Goal: Task Accomplishment & Management: Complete application form

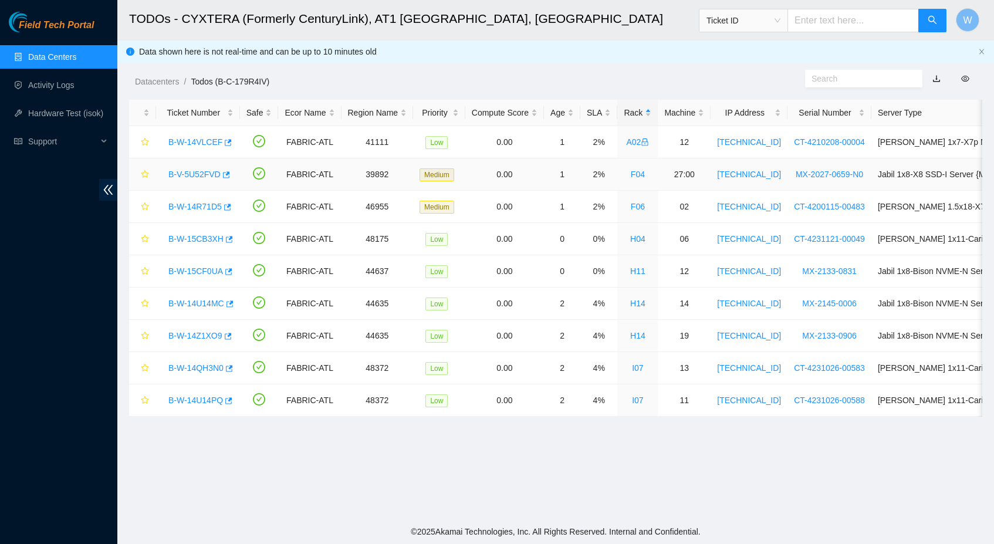
click at [185, 177] on link "B-V-5U52FVD" at bounding box center [194, 174] width 52 height 9
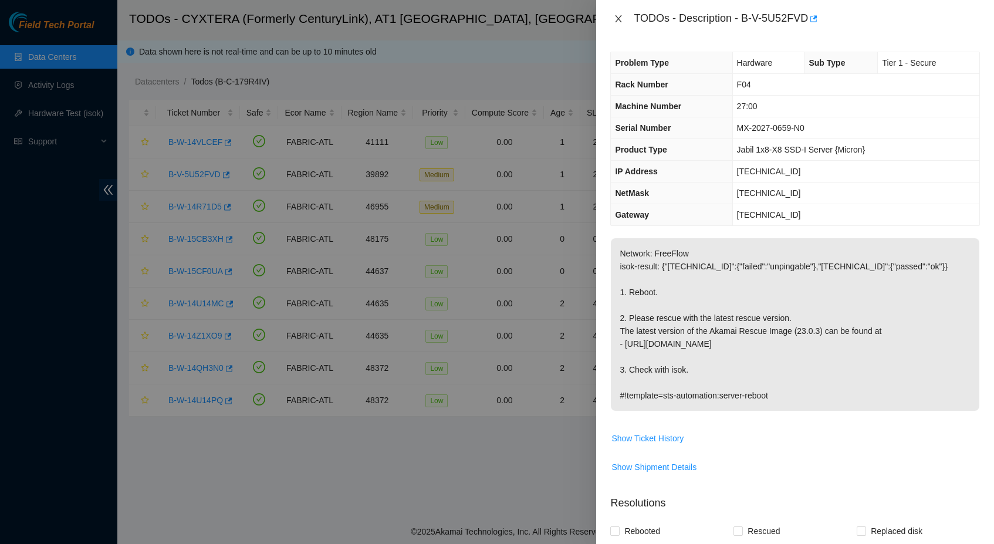
click at [618, 18] on icon "close" at bounding box center [618, 18] width 6 height 7
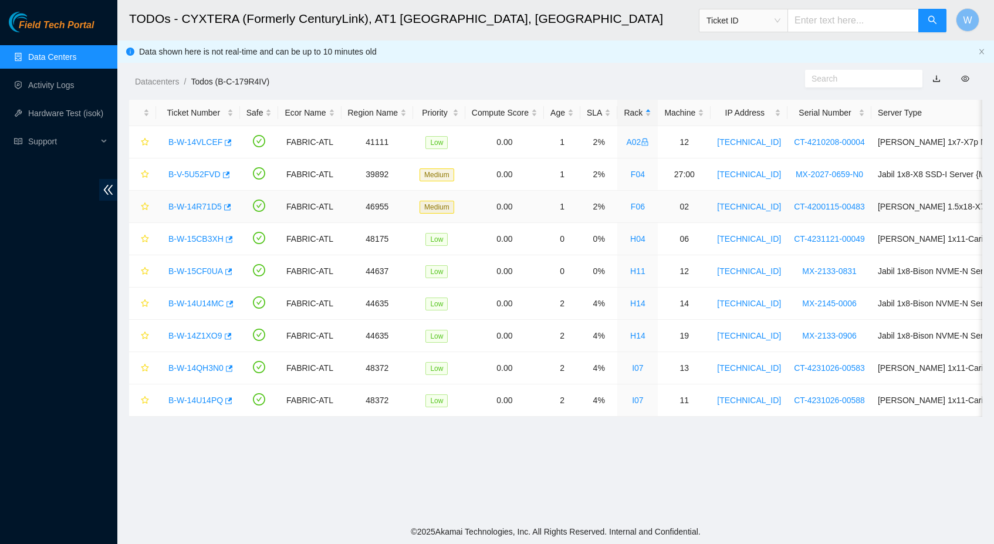
click at [185, 202] on link "B-W-14R71D5" at bounding box center [194, 206] width 53 height 9
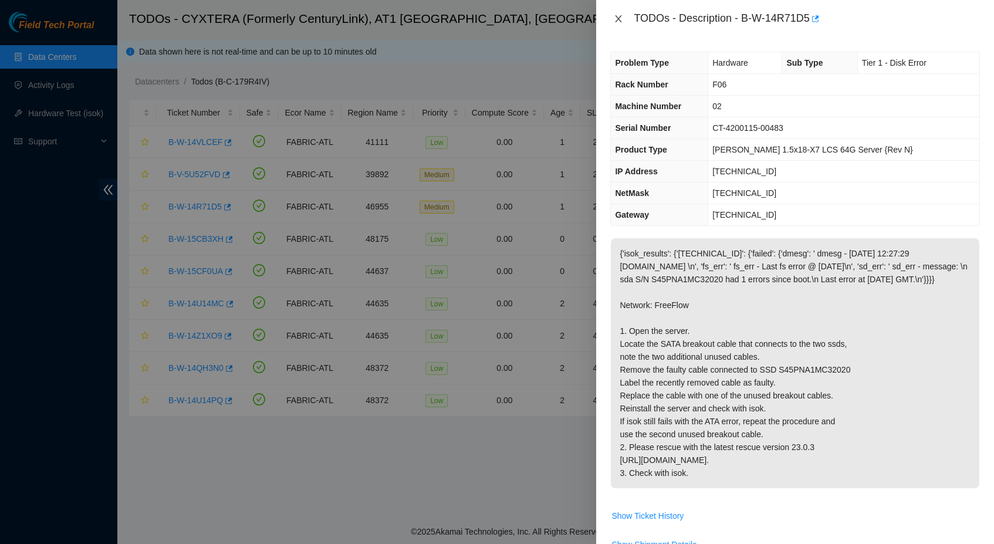
click at [621, 22] on icon "close" at bounding box center [618, 18] width 9 height 9
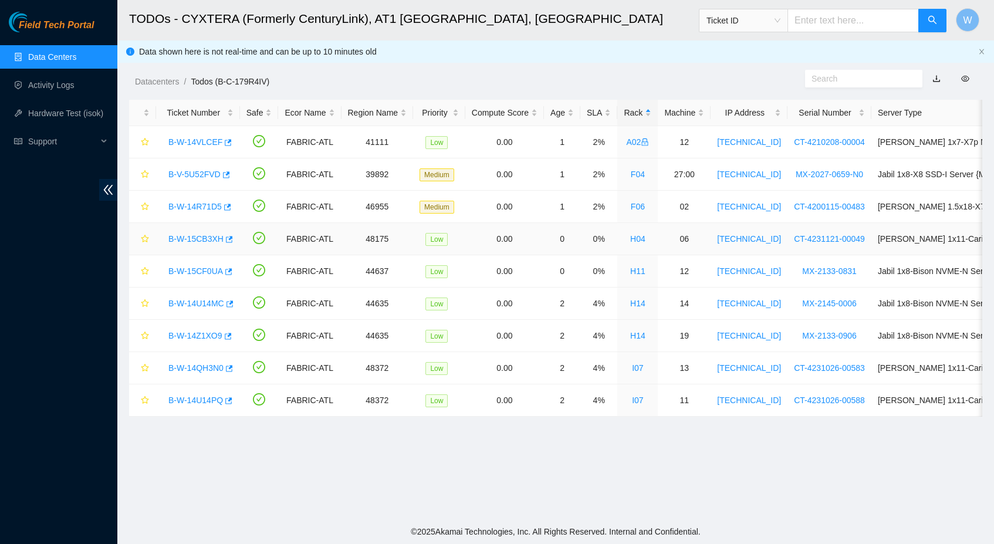
click at [209, 242] on link "B-W-15CB3XH" at bounding box center [195, 238] width 55 height 9
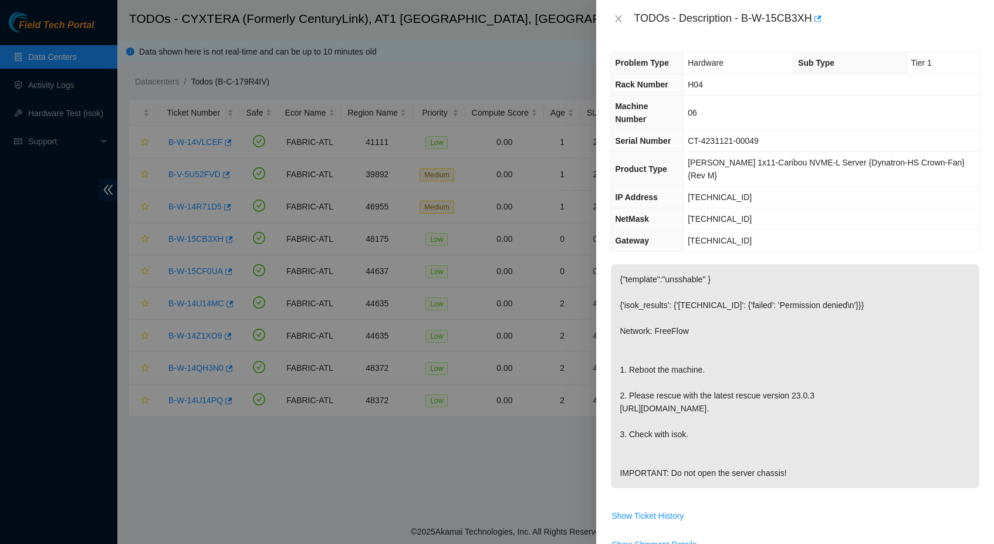
click at [557, 322] on div at bounding box center [497, 272] width 994 height 544
click at [617, 19] on icon "close" at bounding box center [618, 18] width 9 height 9
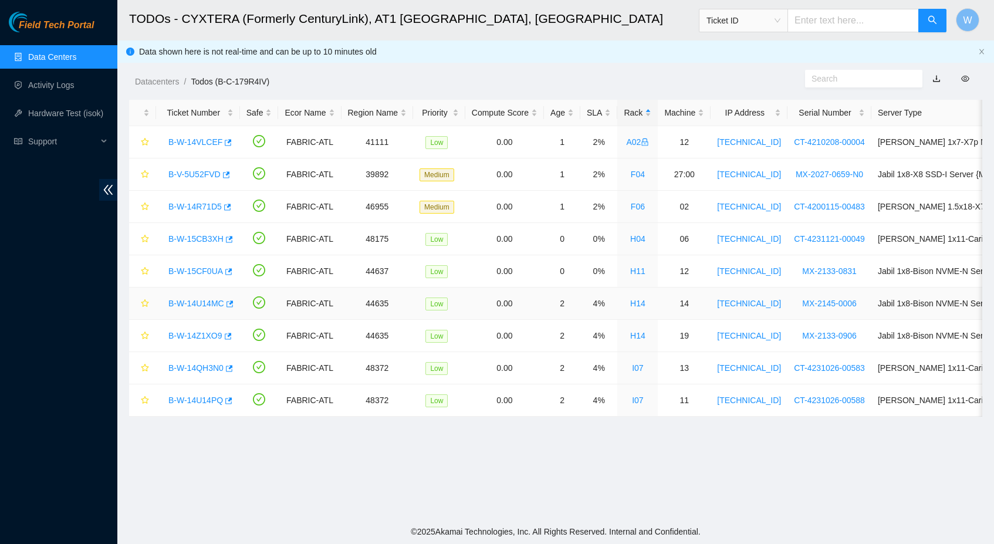
click at [190, 305] on link "B-W-14U14MC" at bounding box center [196, 303] width 56 height 9
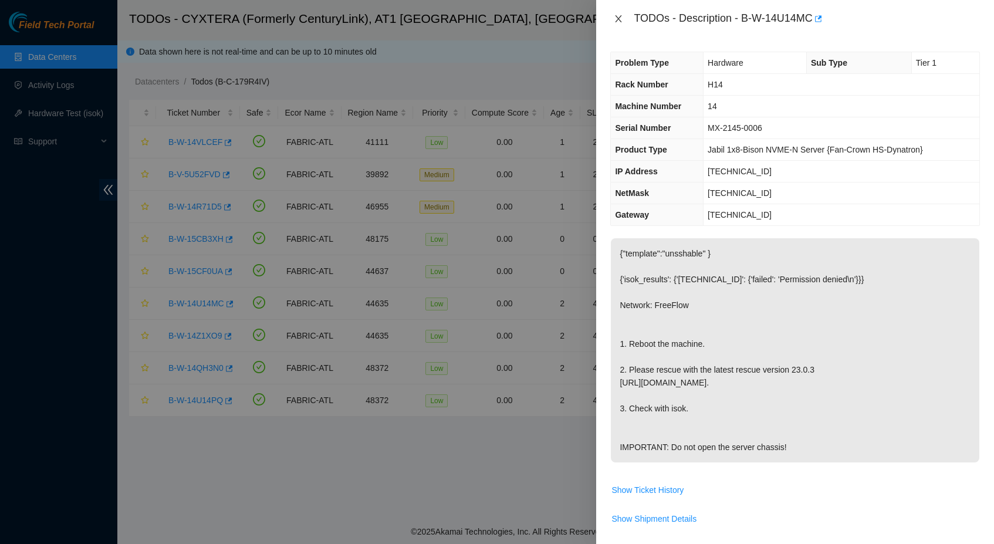
click at [621, 23] on icon "close" at bounding box center [618, 18] width 9 height 9
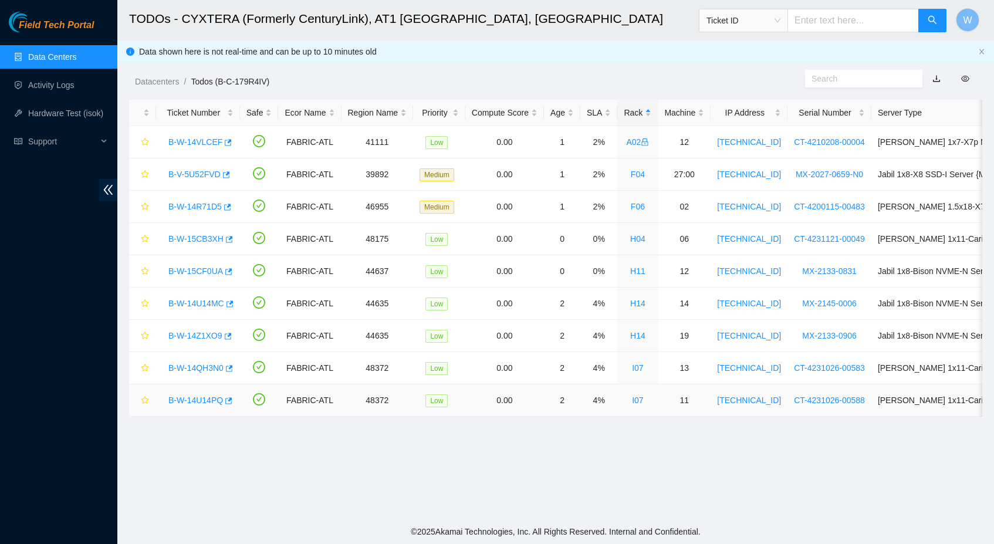
click at [208, 400] on link "B-W-14U14PQ" at bounding box center [195, 399] width 55 height 9
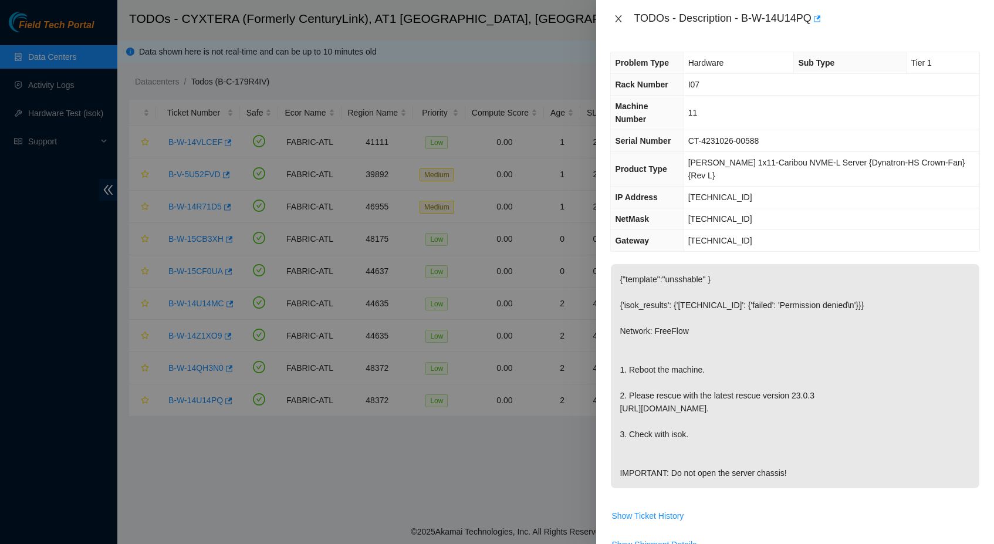
click at [615, 16] on icon "close" at bounding box center [618, 18] width 9 height 9
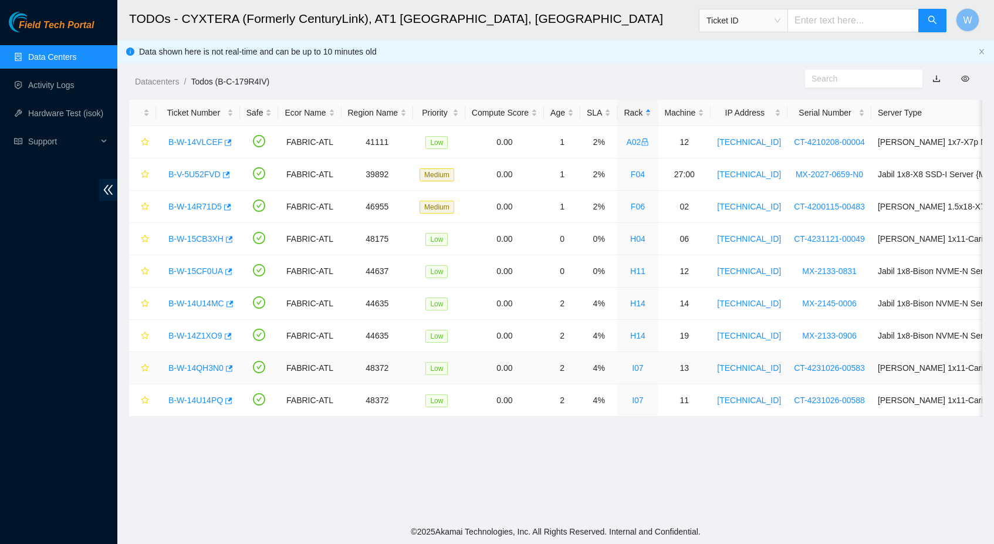
click at [210, 370] on link "B-W-14QH3N0" at bounding box center [195, 367] width 55 height 9
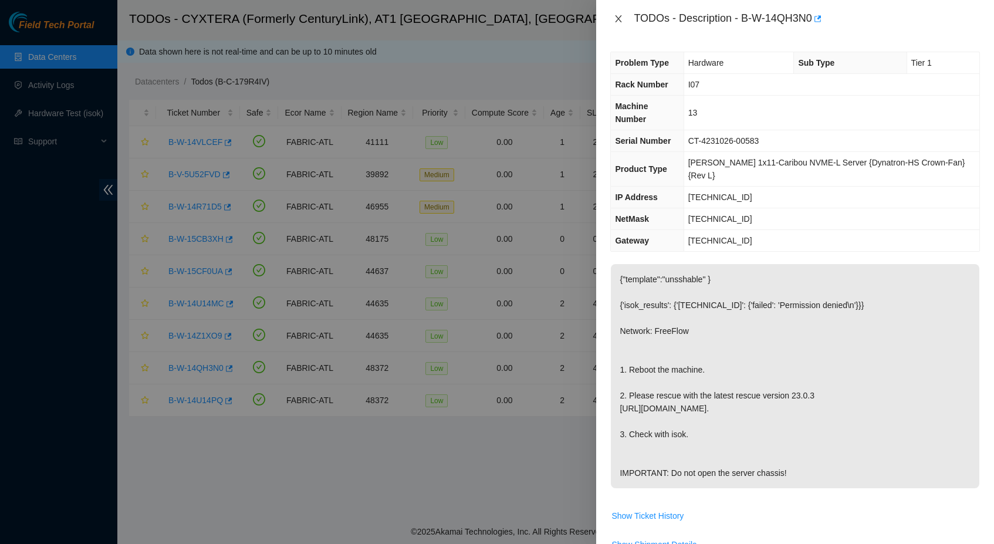
click at [620, 22] on icon "close" at bounding box center [618, 18] width 9 height 9
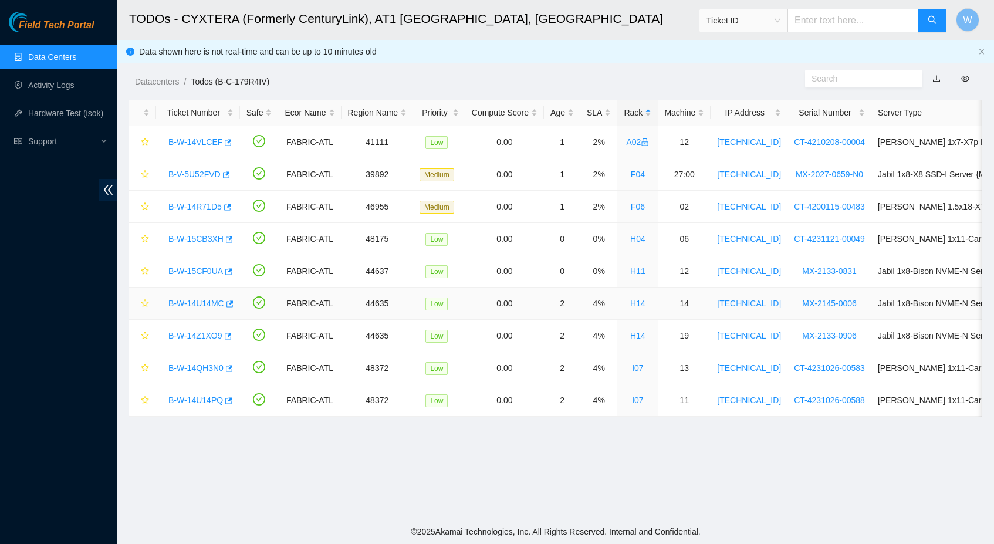
click at [204, 304] on link "B-W-14U14MC" at bounding box center [196, 303] width 56 height 9
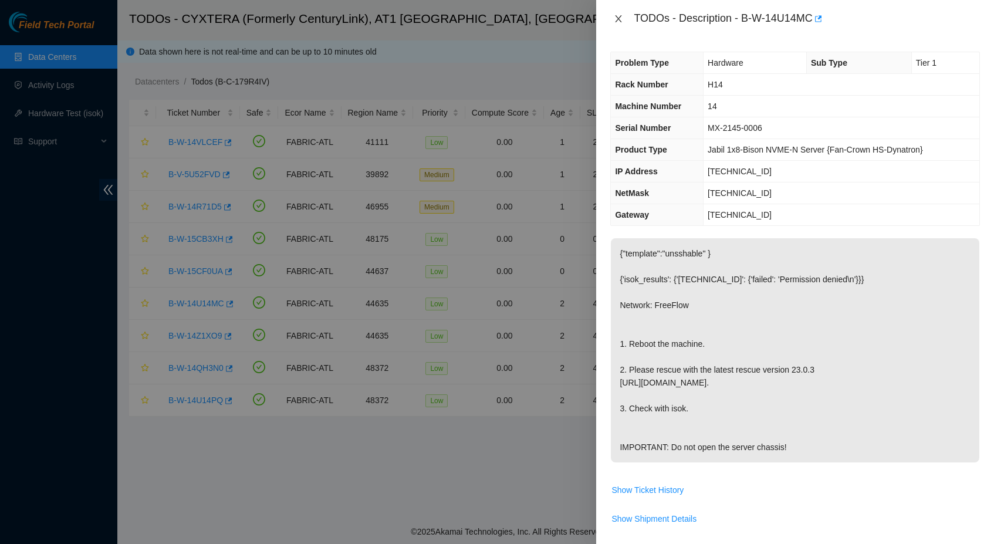
click at [615, 22] on icon "close" at bounding box center [618, 18] width 9 height 9
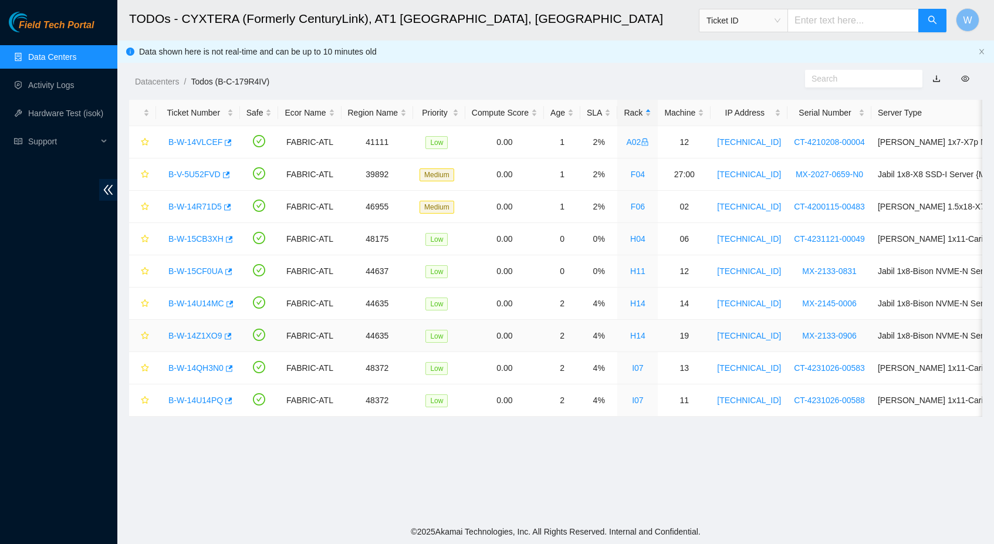
click at [179, 336] on link "B-W-14Z1XO9" at bounding box center [195, 335] width 54 height 9
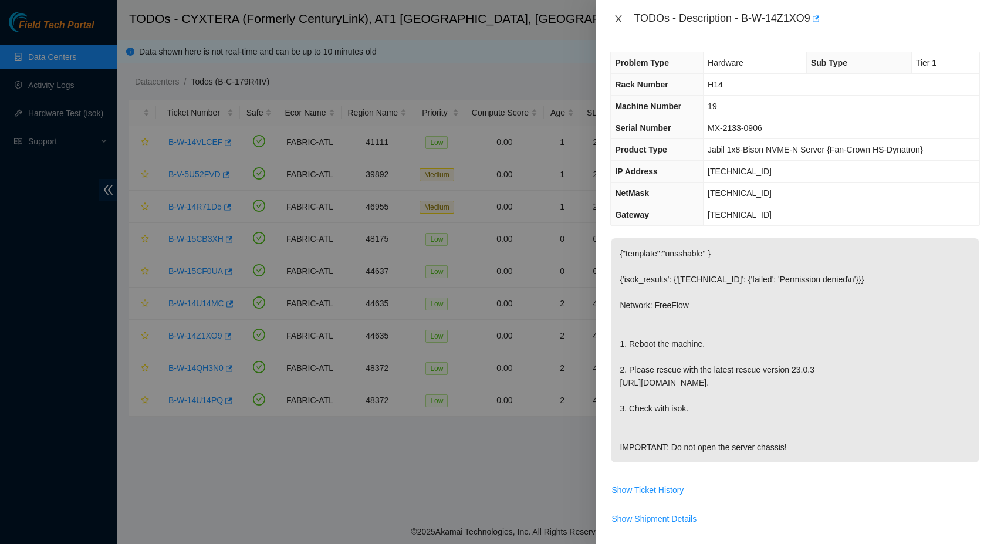
click at [619, 21] on icon "close" at bounding box center [618, 18] width 9 height 9
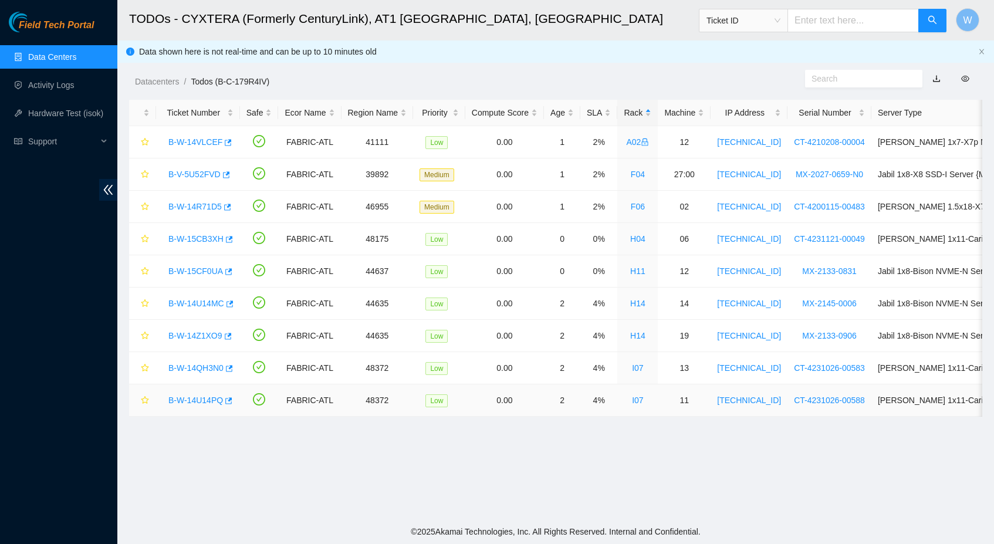
click at [179, 399] on link "B-W-14U14PQ" at bounding box center [195, 399] width 55 height 9
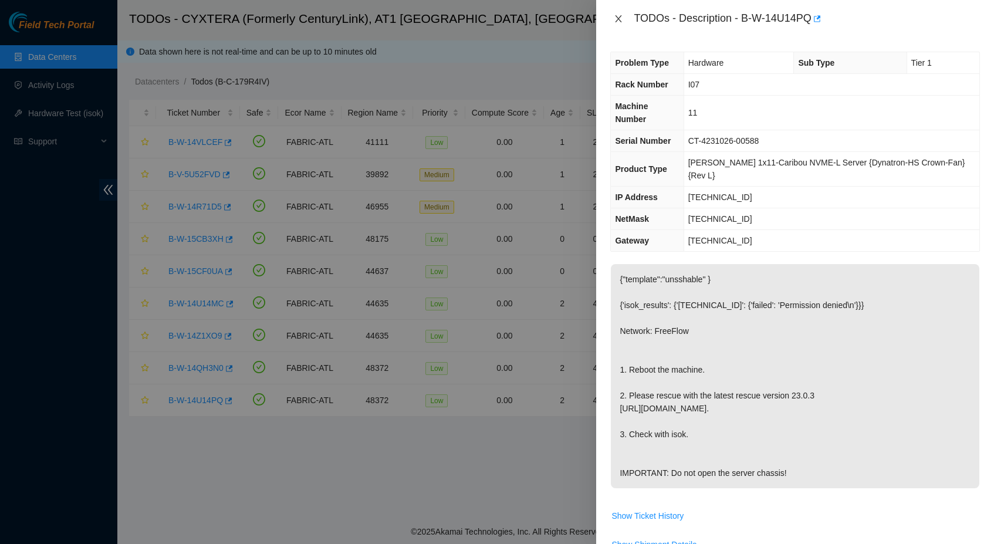
click at [621, 20] on icon "close" at bounding box center [618, 18] width 9 height 9
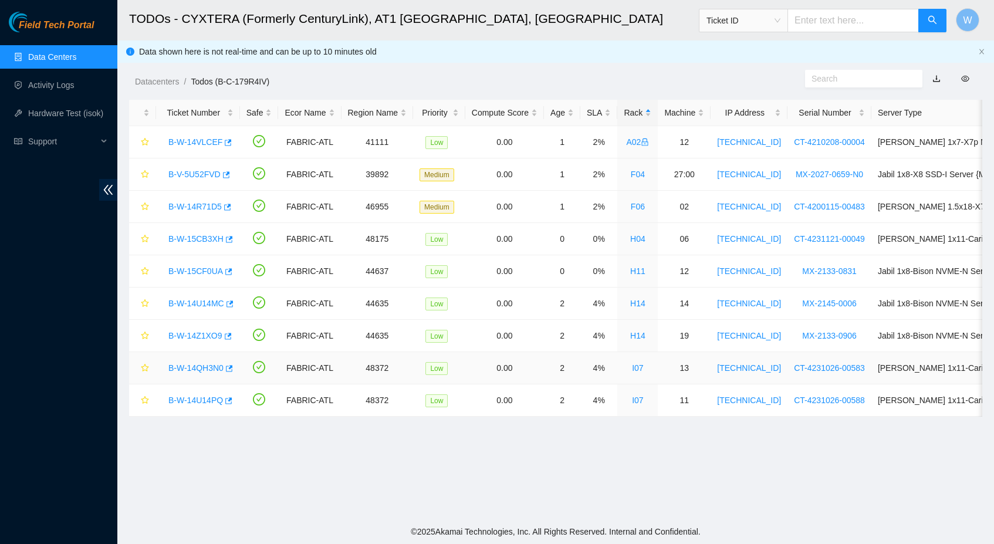
click at [188, 364] on link "B-W-14QH3N0" at bounding box center [195, 367] width 55 height 9
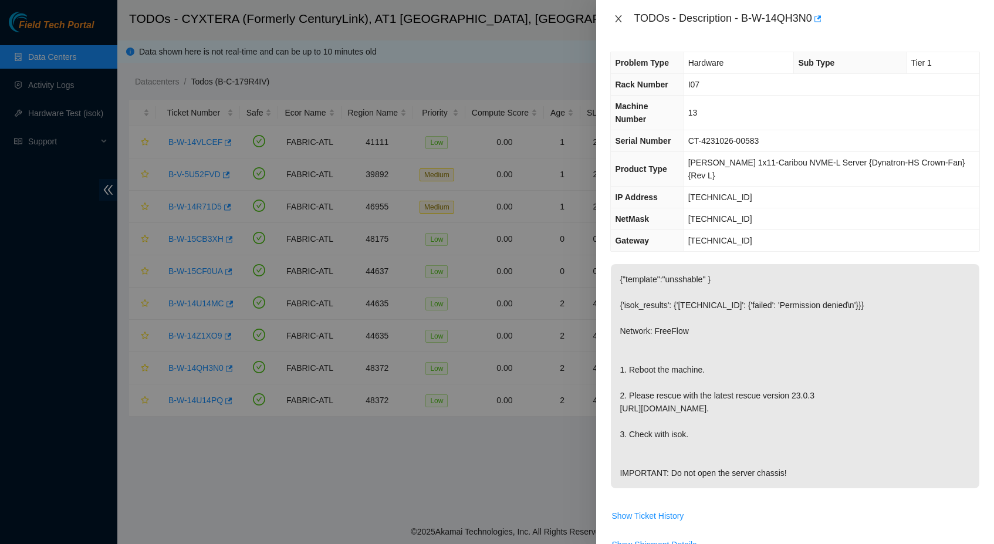
click at [617, 15] on icon "close" at bounding box center [618, 18] width 9 height 9
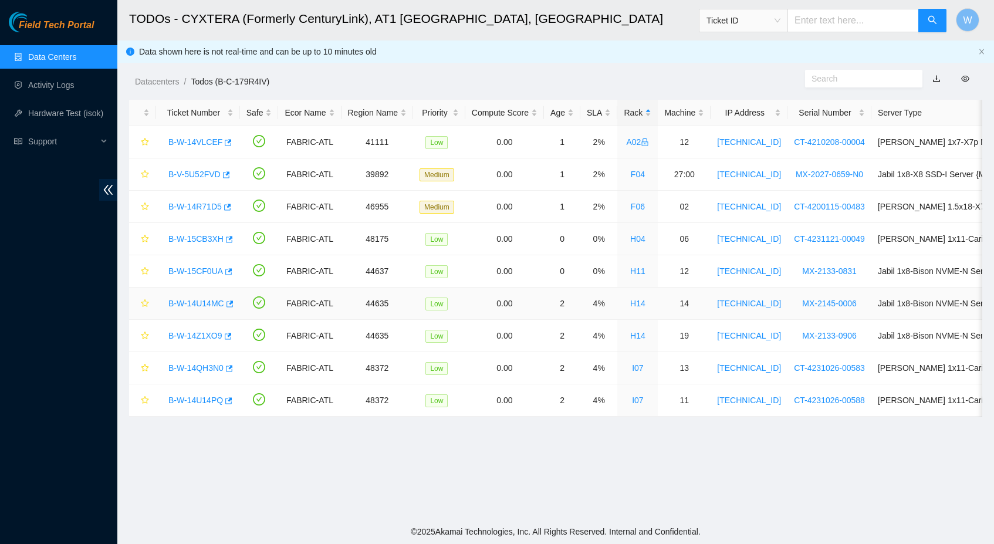
click at [209, 301] on link "B-W-14U14MC" at bounding box center [196, 303] width 56 height 9
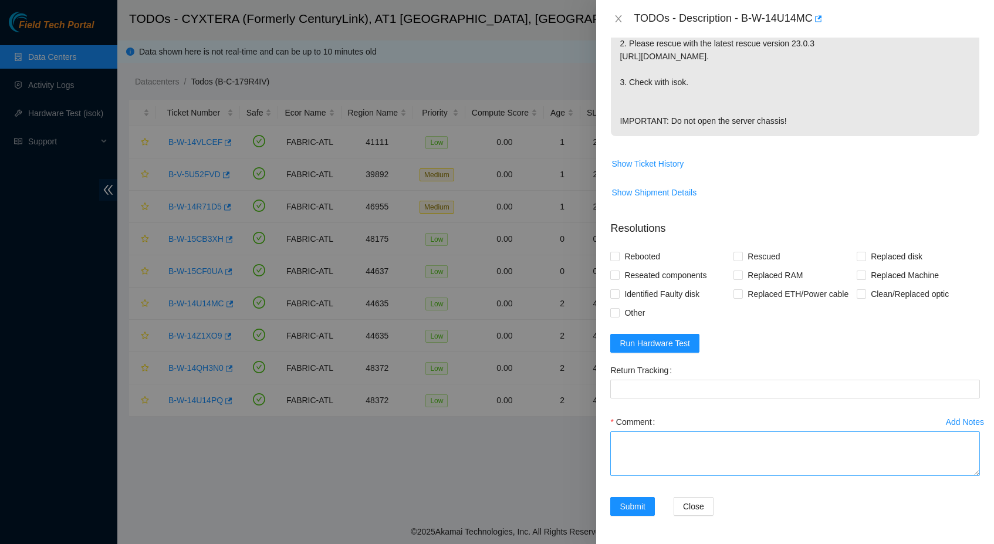
scroll to position [371, 0]
click at [715, 470] on textarea "Comment" at bounding box center [795, 453] width 370 height 45
type textarea "Shut down safely Rescued with latest version Iped the server Ran isok -"
click at [629, 247] on span "Rebooted" at bounding box center [642, 256] width 45 height 19
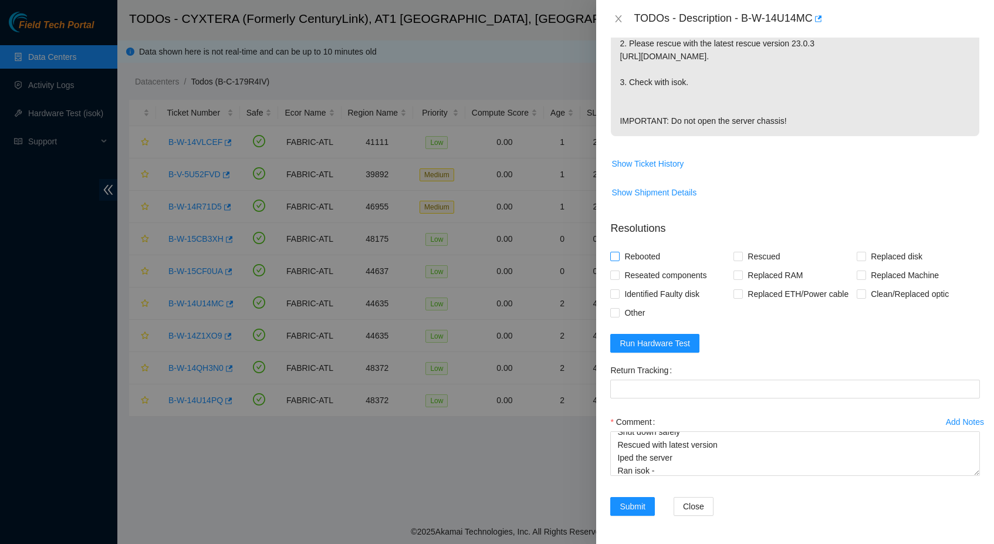
click at [618, 252] on input "Rebooted" at bounding box center [614, 256] width 8 height 8
checkbox input "true"
click at [770, 247] on span "Rescued" at bounding box center [764, 256] width 42 height 19
click at [742, 252] on input "Rescued" at bounding box center [737, 256] width 8 height 8
checkbox input "true"
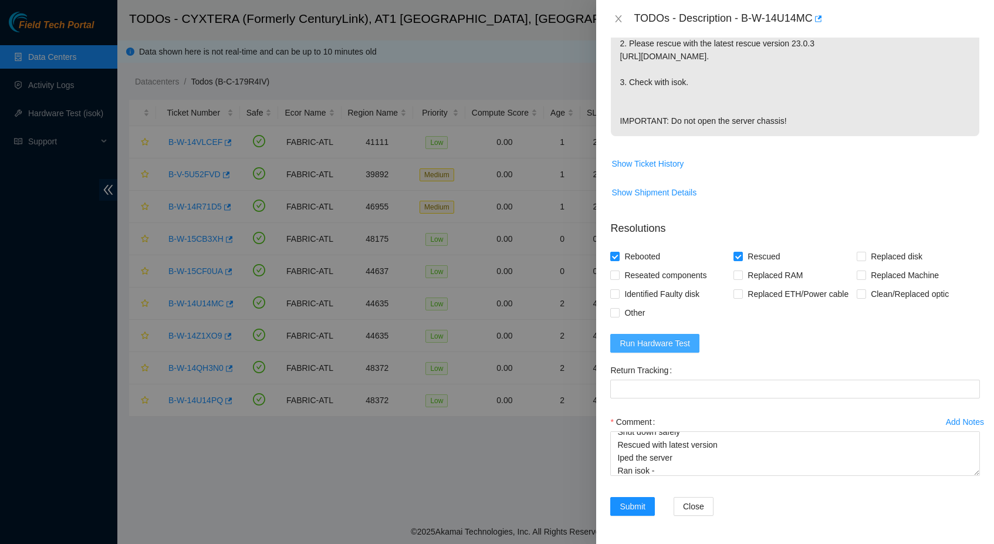
click at [652, 348] on span "Run Hardware Test" at bounding box center [655, 343] width 70 height 13
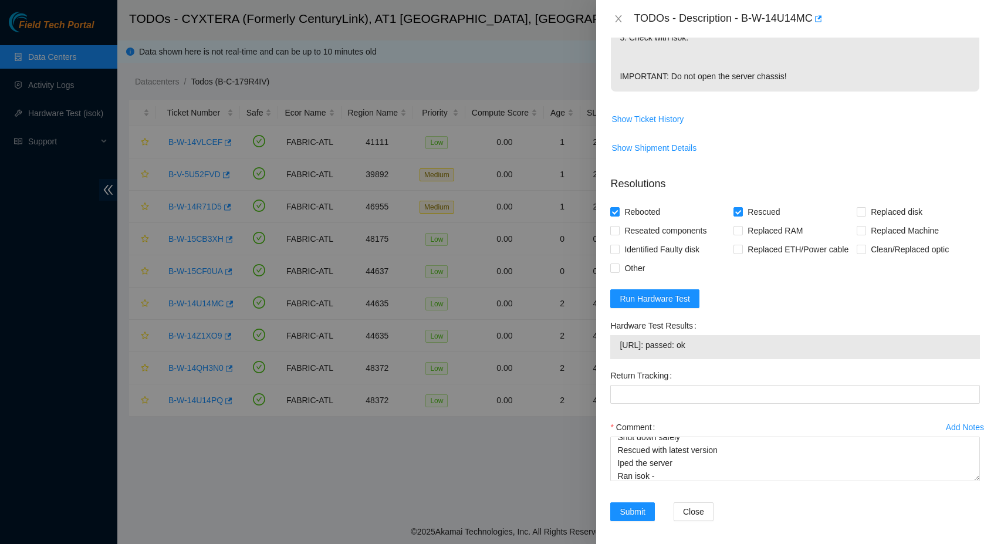
drag, startPoint x: 722, startPoint y: 393, endPoint x: 620, endPoint y: 393, distance: 102.1
click at [620, 351] on span "[URL]: passed: ok" at bounding box center [795, 345] width 351 height 13
copy span "[URL]: passed: ok"
click at [691, 481] on textarea "Shut down safely Rescued with latest version Iped the server Ran isok -" at bounding box center [795, 459] width 370 height 45
paste textarea "[URL]: passed: ok"
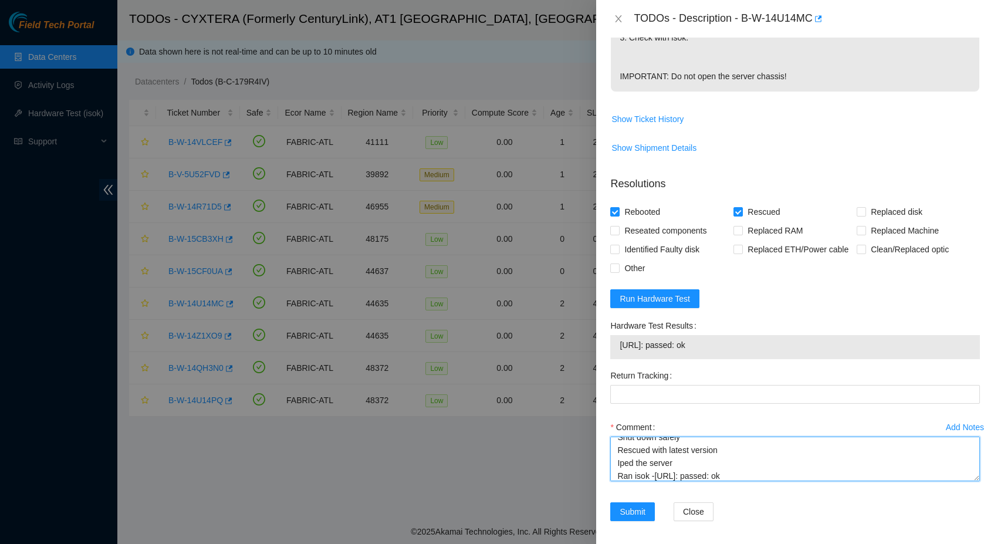
type textarea "Shut down safely Rescued with latest version Iped the server Ran isok -[URL]: p…"
click at [717, 418] on div "Return Tracking" at bounding box center [795, 392] width 379 height 52
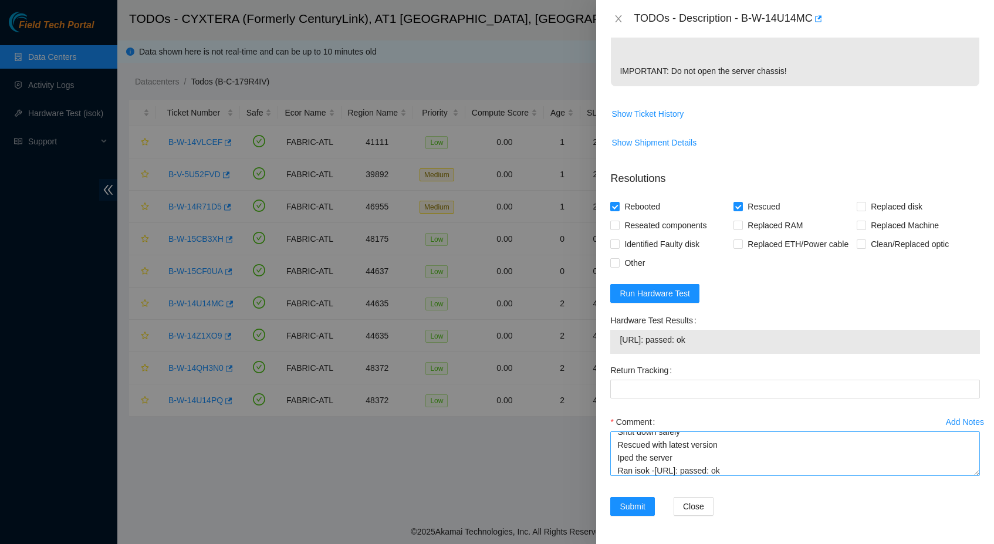
scroll to position [421, 0]
click at [637, 508] on span "Submit" at bounding box center [633, 506] width 26 height 13
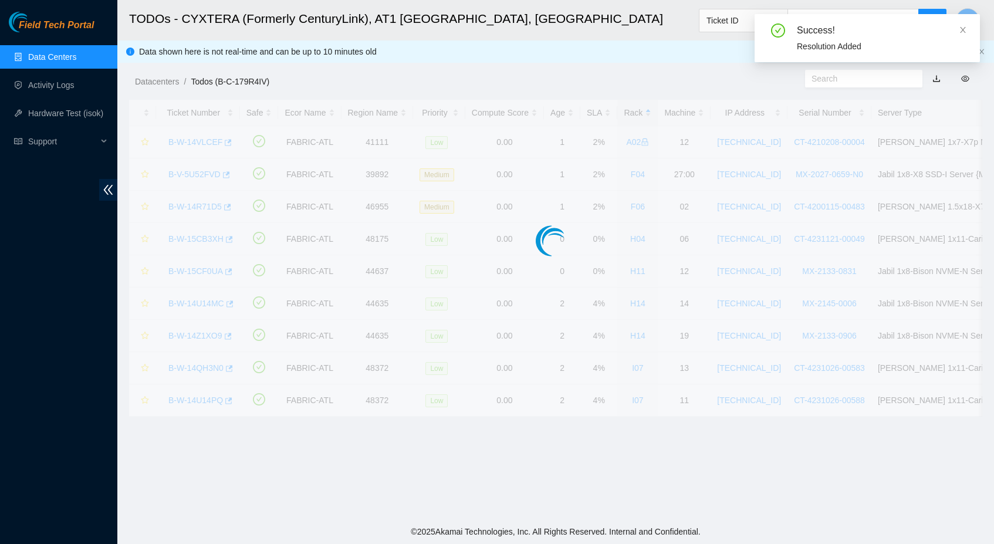
scroll to position [92, 0]
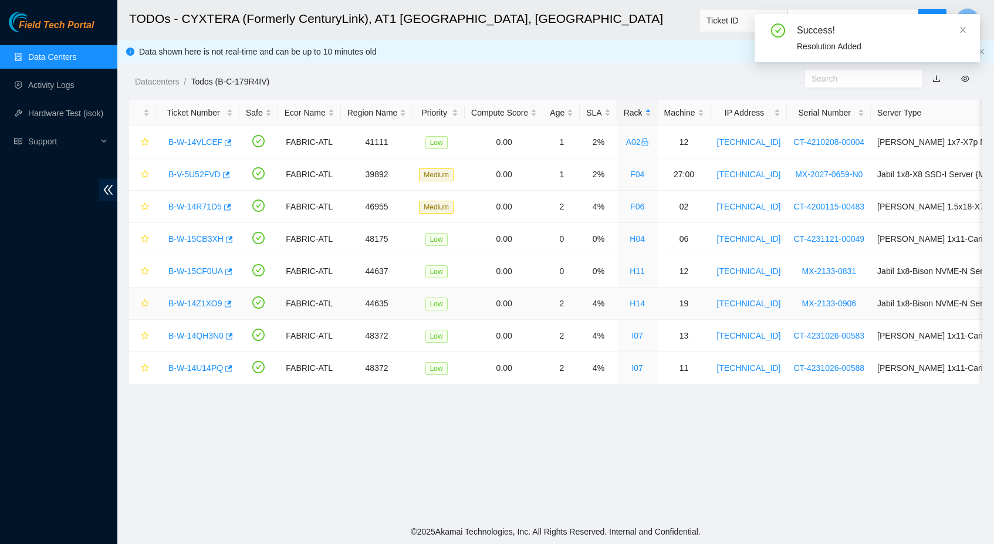
click at [201, 307] on link "B-W-14Z1XO9" at bounding box center [195, 303] width 54 height 9
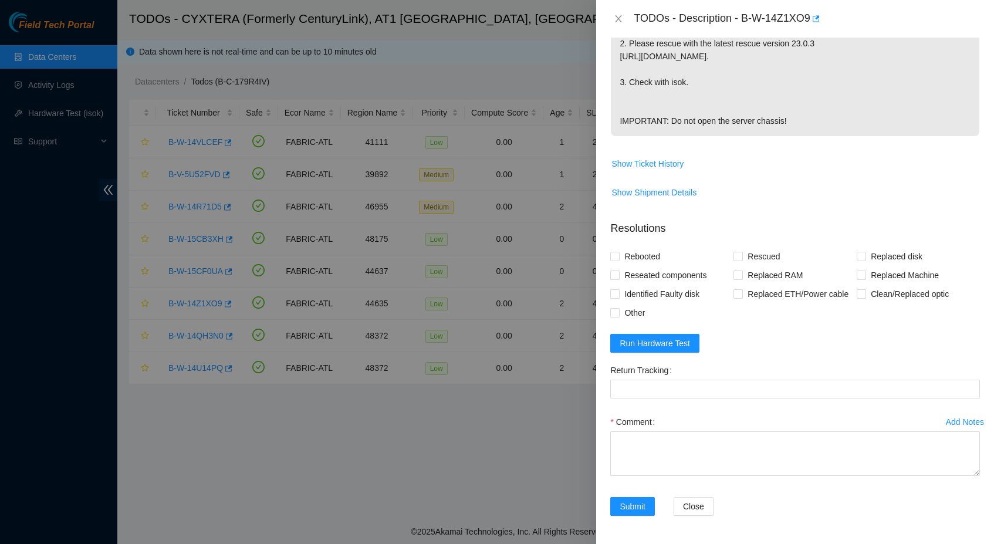
scroll to position [371, 0]
click at [652, 343] on span "Run Hardware Test" at bounding box center [655, 343] width 70 height 13
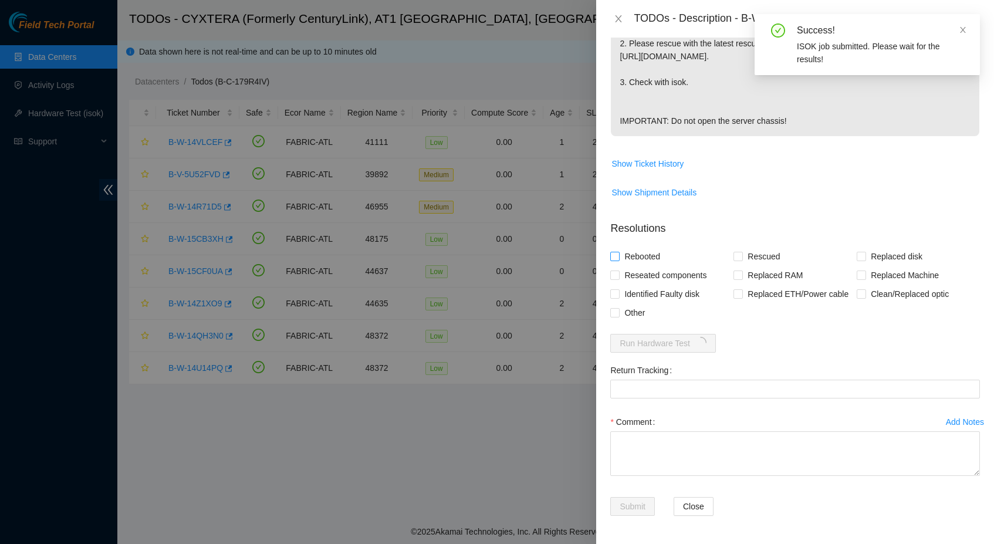
click at [617, 252] on input "Rebooted" at bounding box center [614, 256] width 8 height 8
checkbox input "true"
click at [735, 252] on input "Rescued" at bounding box center [737, 256] width 8 height 8
checkbox input "true"
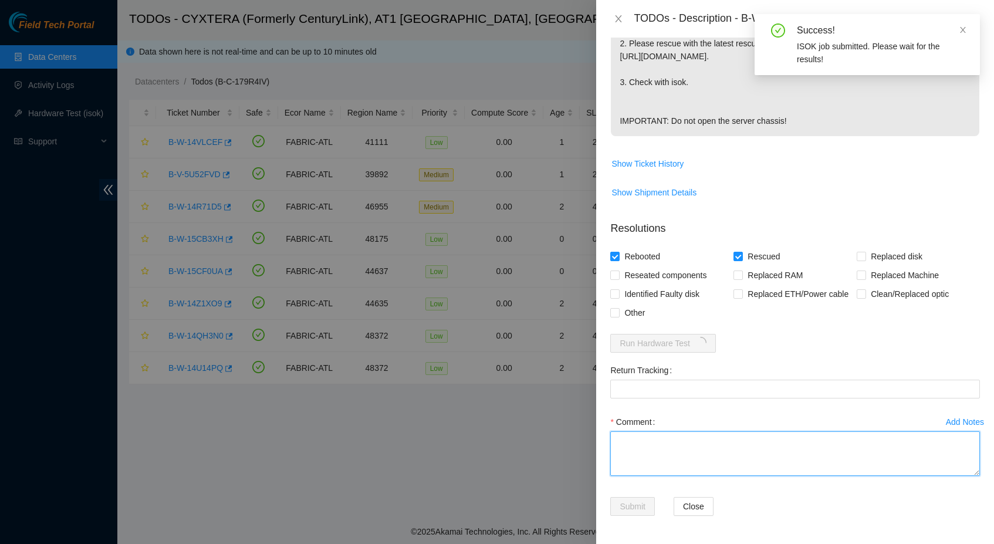
click at [689, 447] on textarea "Comment" at bounding box center [795, 453] width 370 height 45
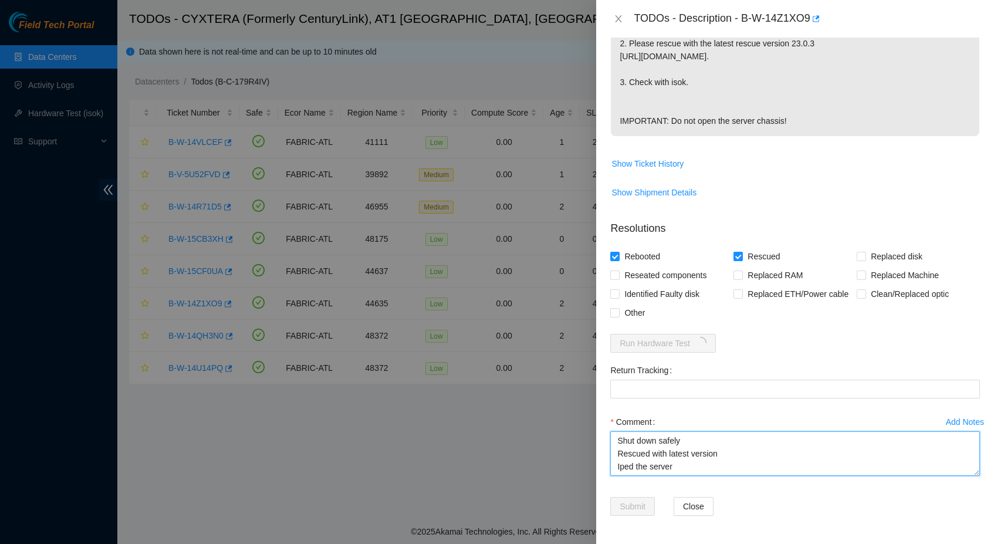
scroll to position [9, 0]
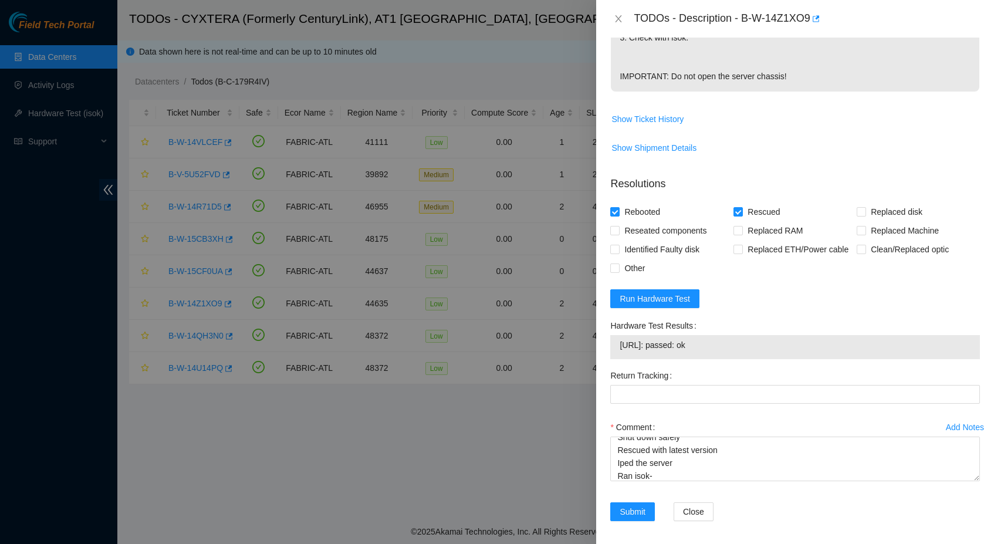
drag, startPoint x: 719, startPoint y: 390, endPoint x: 618, endPoint y: 389, distance: 100.9
click at [618, 359] on div "[URL]: passed: ok" at bounding box center [795, 347] width 370 height 24
copy tbody "[URL]: passed: ok"
click at [658, 481] on textarea "Shut down safely Rescued with latest version Iped the server Ran isok-" at bounding box center [795, 459] width 370 height 45
paste textarea "[URL]: passed: ok"
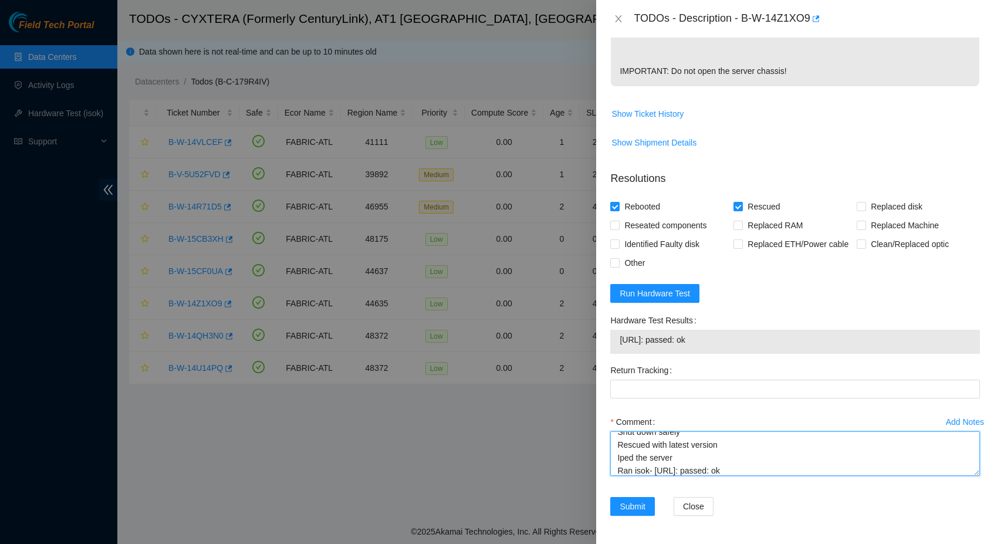
scroll to position [421, 0]
type textarea "Shut down safely Rescued with latest version Iped the server Ran isok- [URL]: p…"
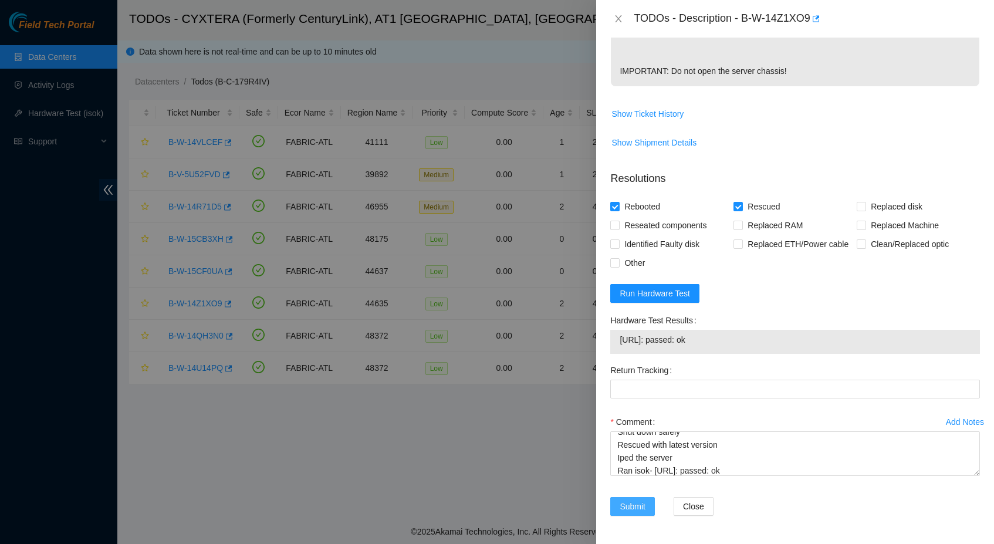
click at [645, 503] on span "Submit" at bounding box center [633, 506] width 26 height 13
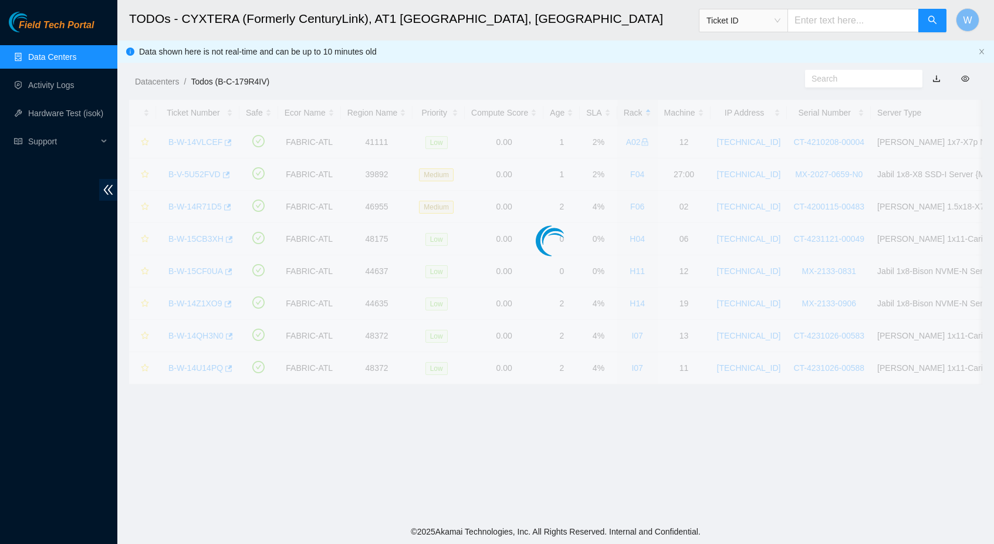
scroll to position [92, 0]
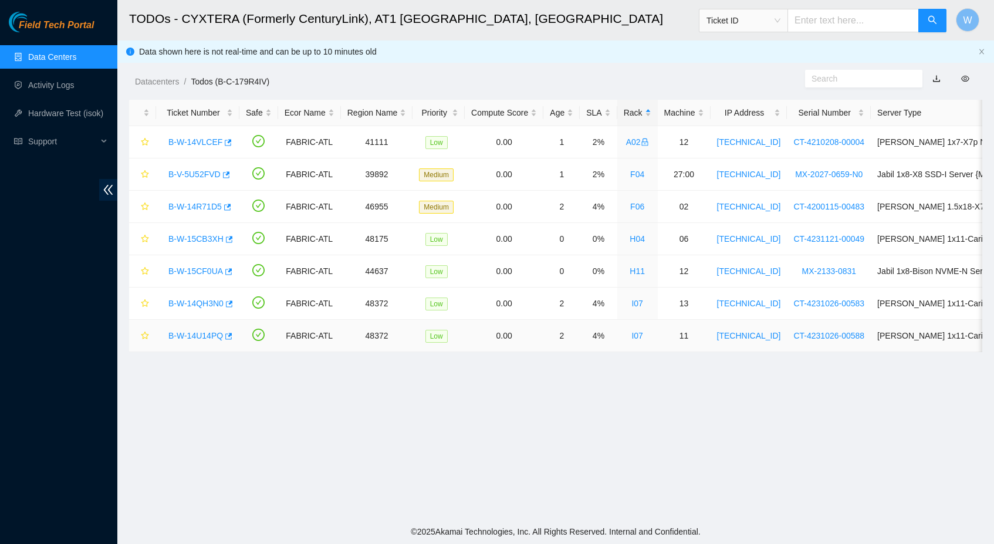
click at [214, 337] on link "B-W-14U14PQ" at bounding box center [195, 335] width 55 height 9
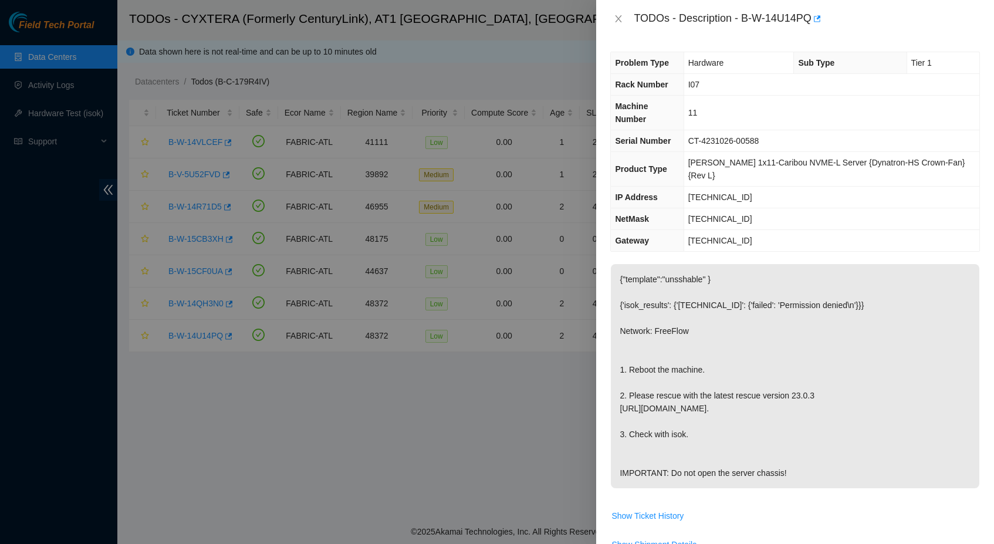
scroll to position [0, 0]
click at [618, 22] on icon "close" at bounding box center [618, 18] width 9 height 9
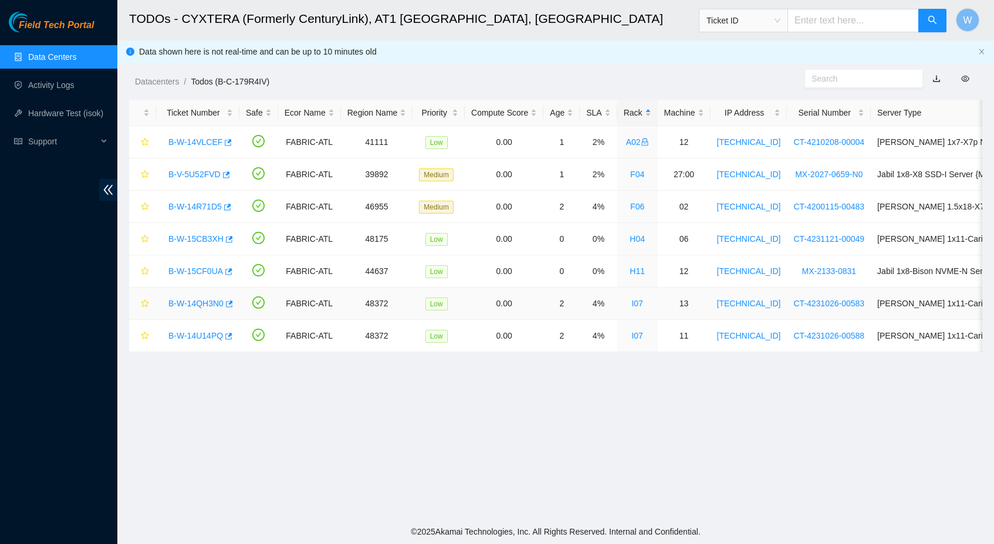
click at [201, 303] on link "B-W-14QH3N0" at bounding box center [195, 303] width 55 height 9
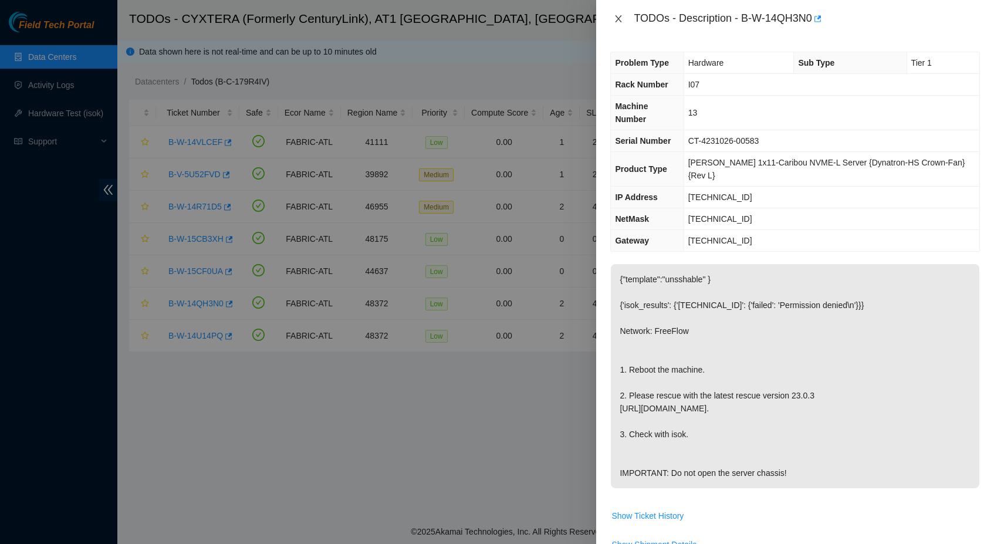
click at [615, 17] on icon "close" at bounding box center [618, 18] width 9 height 9
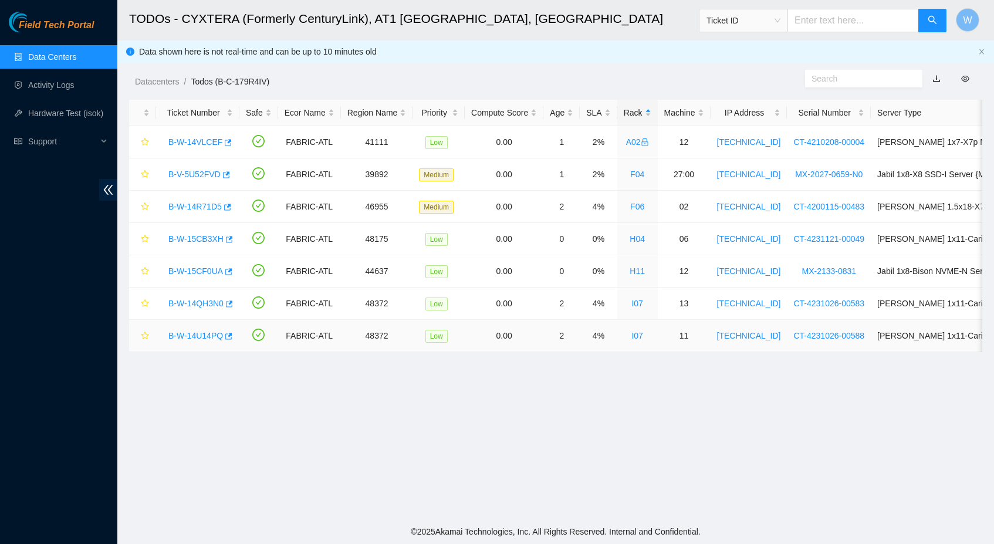
click at [180, 337] on link "B-W-14U14PQ" at bounding box center [195, 335] width 55 height 9
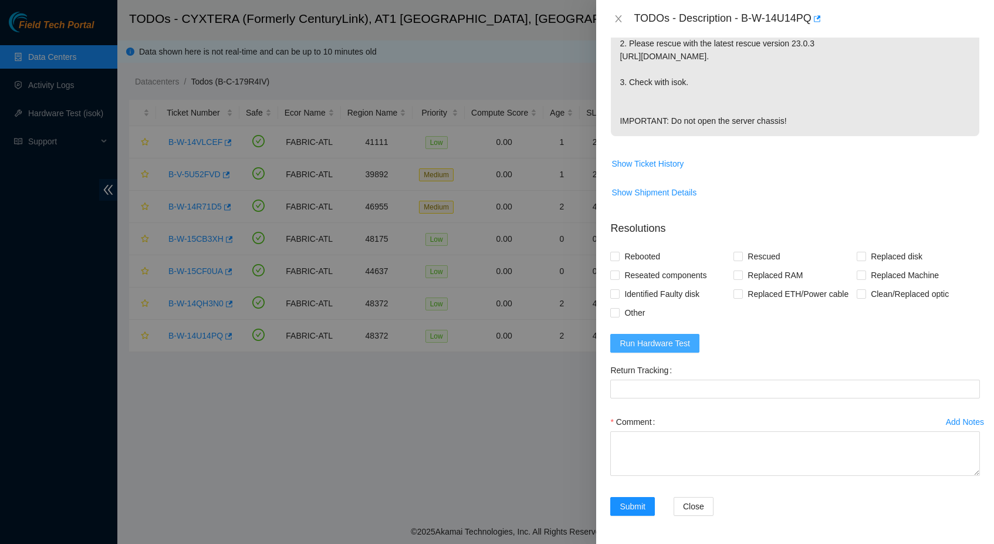
scroll to position [371, 0]
click at [660, 343] on span "Run Hardware Test" at bounding box center [655, 343] width 70 height 13
click at [635, 247] on span "Rebooted" at bounding box center [642, 256] width 45 height 19
click at [618, 252] on input "Rebooted" at bounding box center [614, 256] width 8 height 8
checkbox input "true"
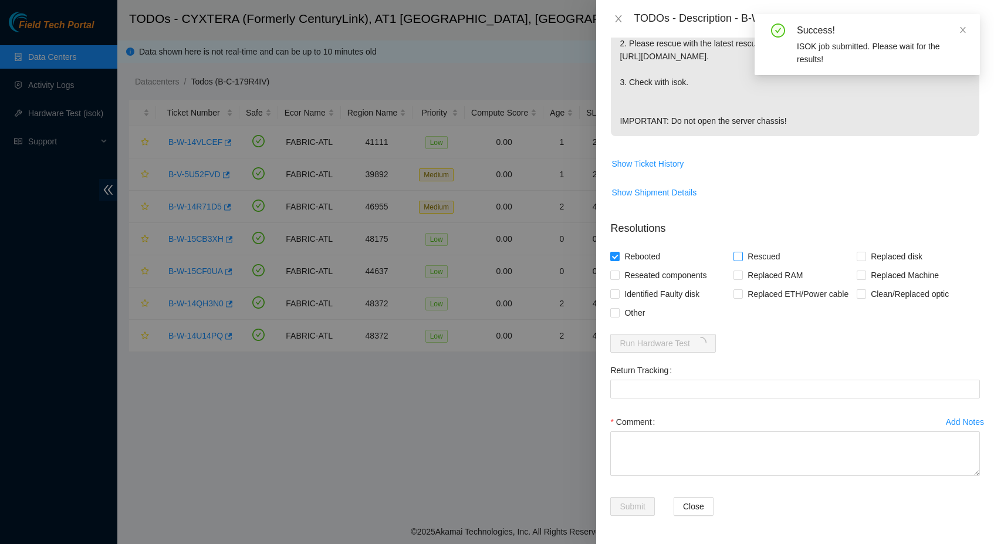
click at [760, 247] on span "Rescued" at bounding box center [764, 256] width 42 height 19
click at [742, 252] on input "Rescued" at bounding box center [737, 256] width 8 height 8
checkbox input "true"
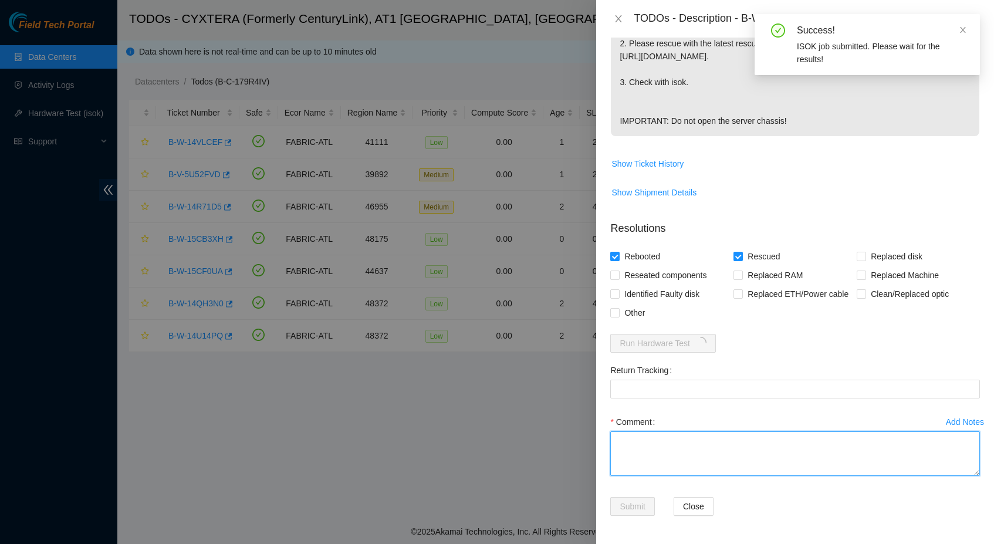
click at [716, 453] on textarea "Comment" at bounding box center [795, 453] width 370 height 45
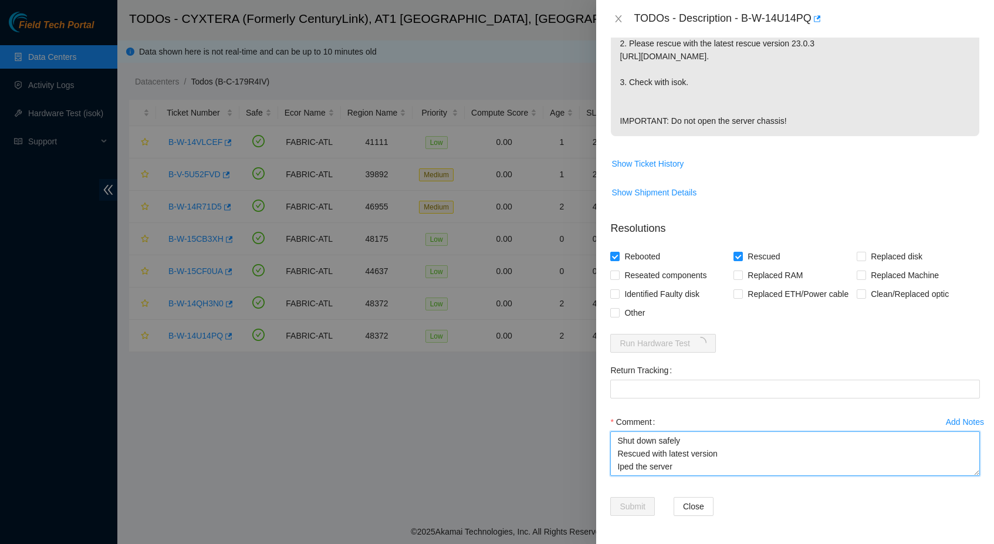
scroll to position [9, 0]
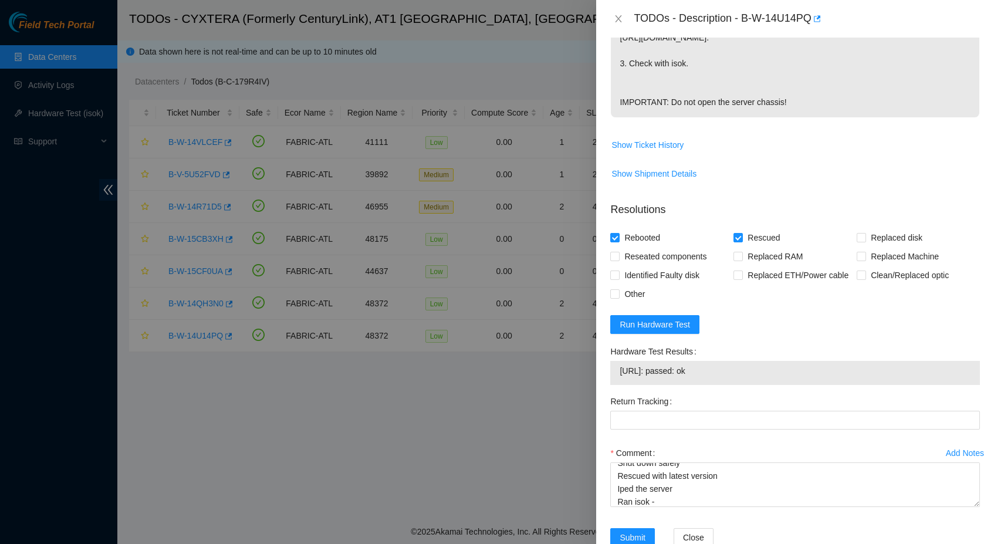
drag, startPoint x: 730, startPoint y: 387, endPoint x: 621, endPoint y: 388, distance: 109.1
click at [621, 377] on span "[URL]: passed: ok" at bounding box center [795, 370] width 351 height 13
copy span "[URL]: passed: ok"
click at [667, 507] on textarea "Shut down safely Rescued with latest version Iped the server Ran isok -" at bounding box center [795, 484] width 370 height 45
paste textarea "[URL]: passed: ok"
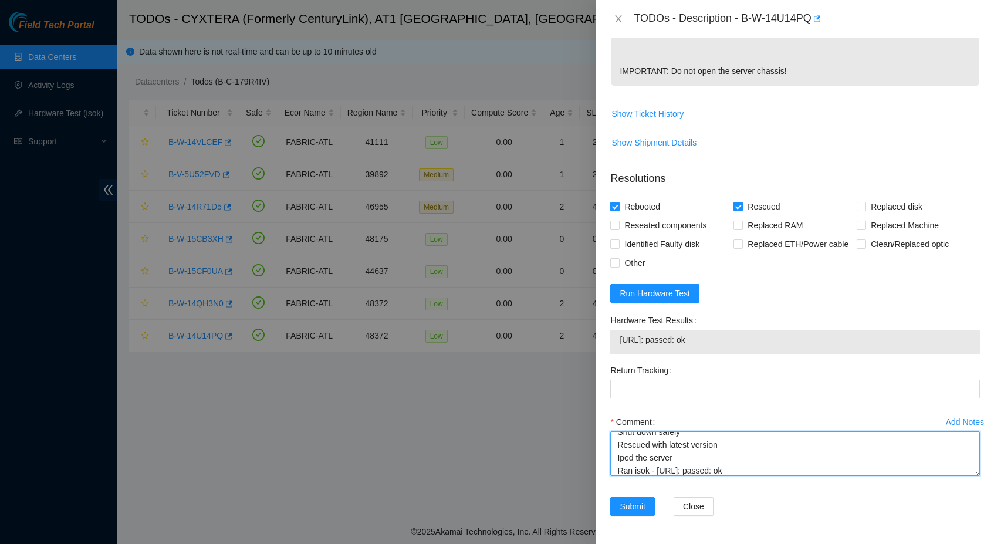
scroll to position [421, 0]
type textarea "Shut down safely Rescued with latest version Iped the server Ran isok - [URL]: …"
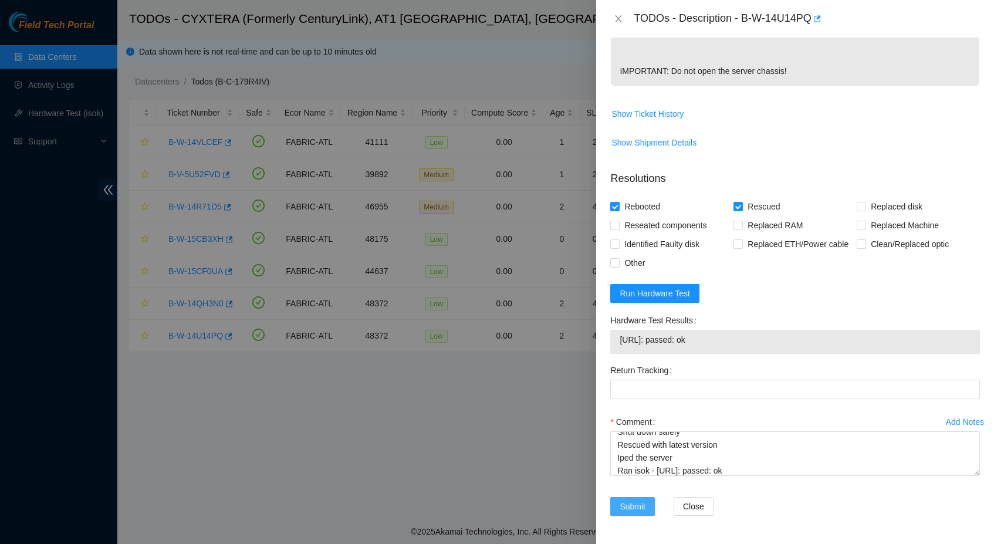
click at [621, 500] on span "Submit" at bounding box center [633, 506] width 26 height 13
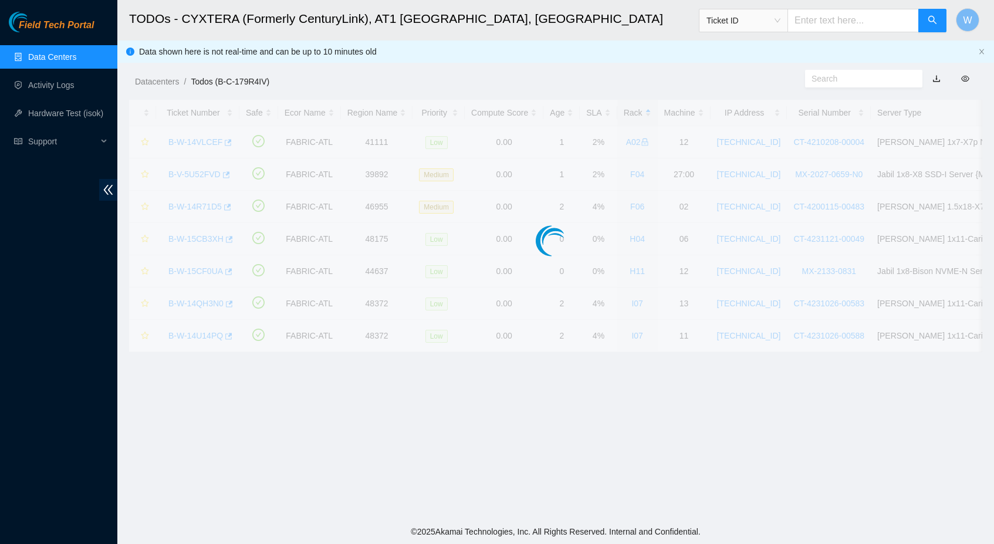
scroll to position [92, 0]
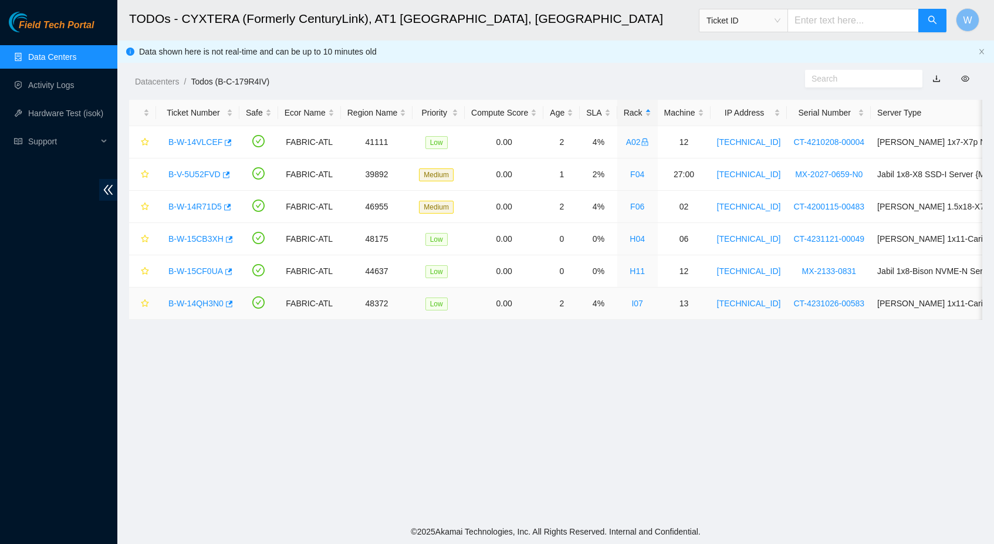
click at [184, 306] on link "B-W-14QH3N0" at bounding box center [195, 303] width 55 height 9
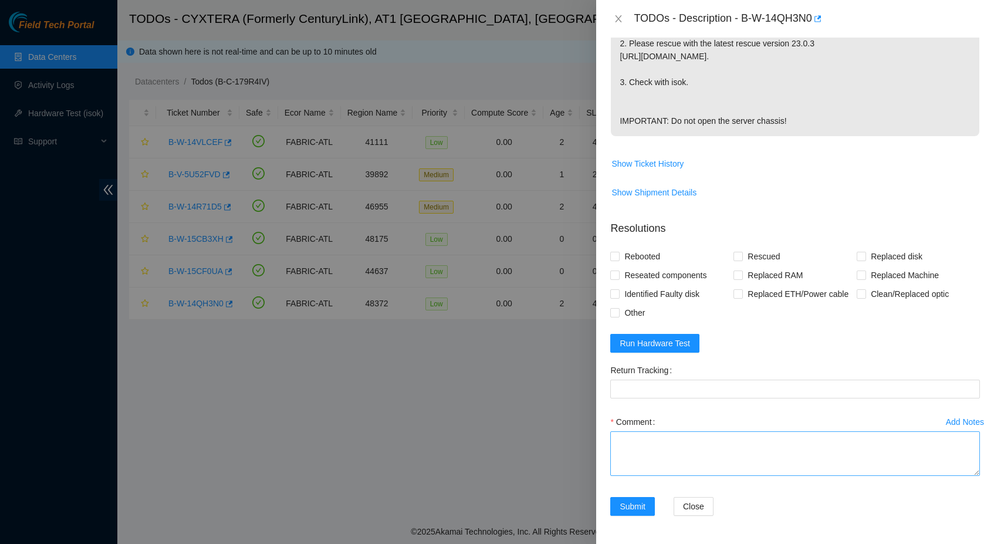
scroll to position [371, 0]
click at [695, 465] on textarea "Comment" at bounding box center [795, 453] width 370 height 45
click at [664, 342] on span "Run Hardware Test" at bounding box center [655, 343] width 70 height 13
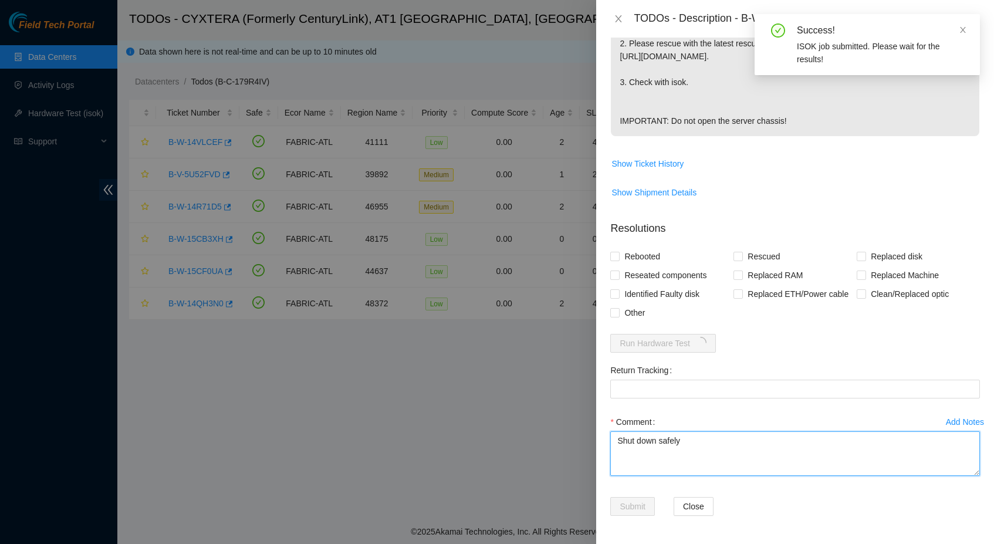
click at [732, 466] on textarea "Shut down safely" at bounding box center [795, 453] width 370 height 45
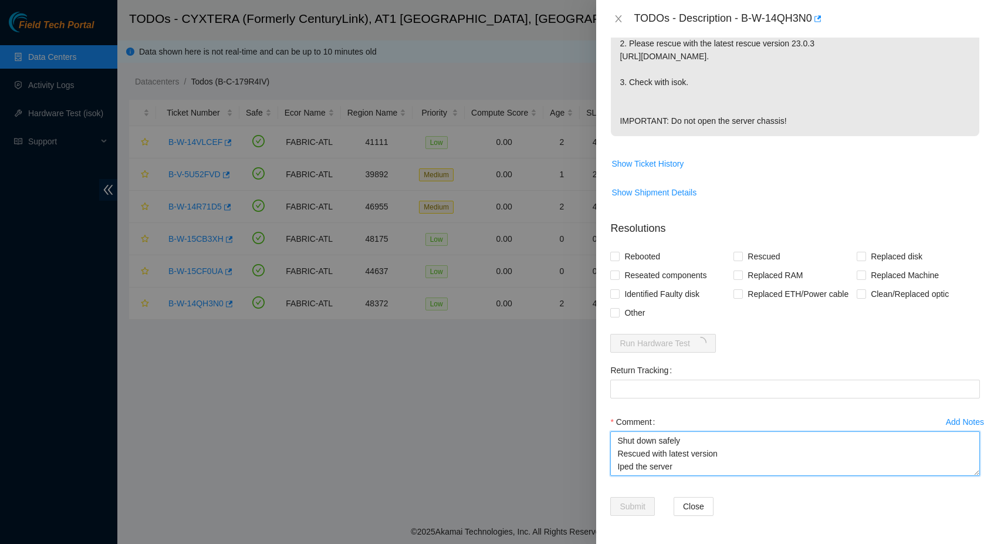
scroll to position [9, 0]
type textarea "Shut down safely Rescued with latest version Iped the server Ran isok -"
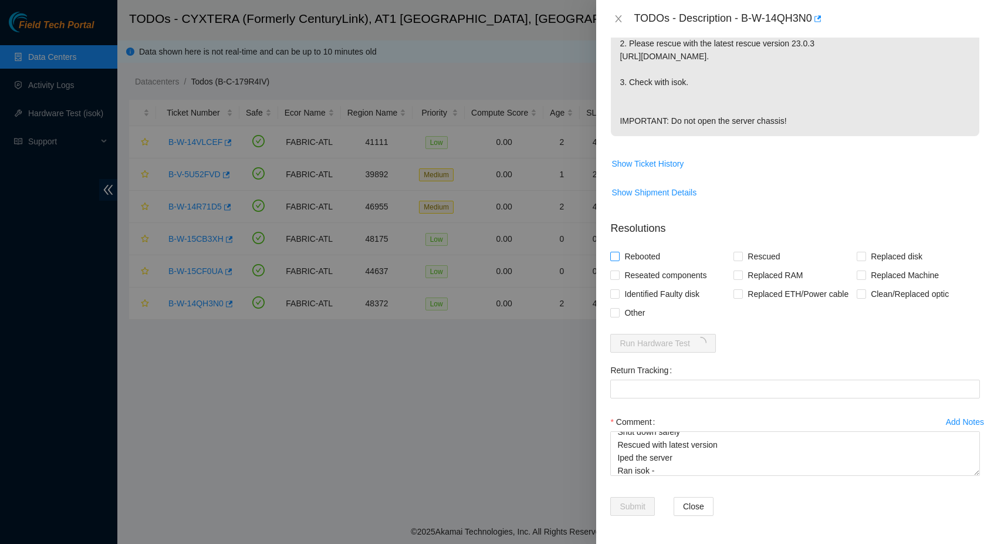
click at [659, 247] on span "Rebooted" at bounding box center [642, 256] width 45 height 19
click at [618, 252] on input "Rebooted" at bounding box center [614, 256] width 8 height 8
checkbox input "true"
click at [747, 247] on span "Rescued" at bounding box center [764, 256] width 42 height 19
click at [742, 252] on input "Rescued" at bounding box center [737, 256] width 8 height 8
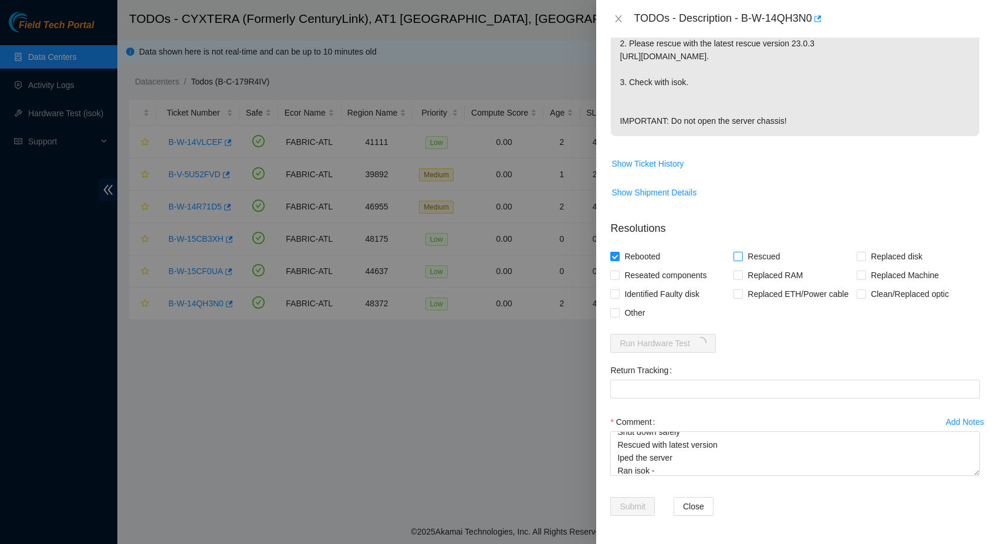
checkbox input "true"
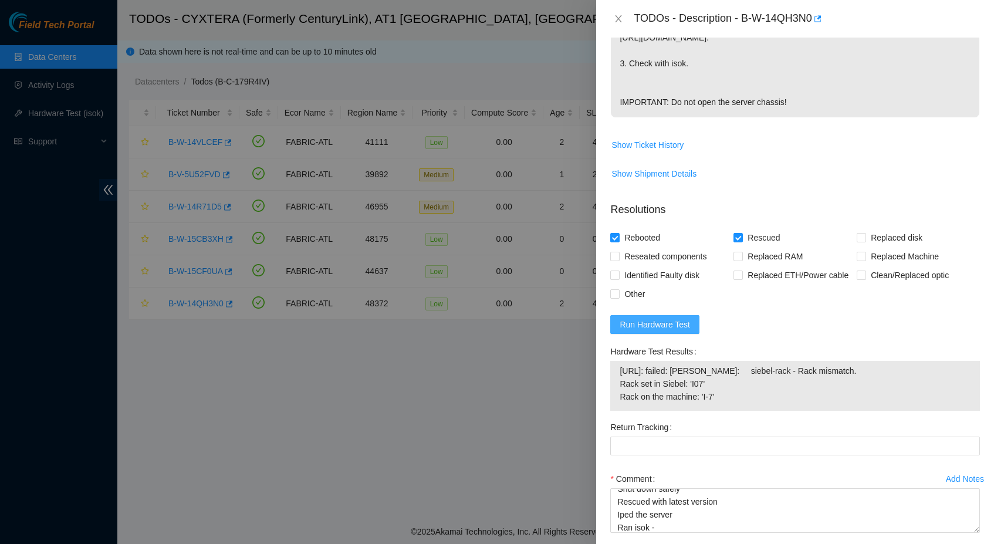
click at [677, 331] on span "Run Hardware Test" at bounding box center [655, 324] width 70 height 13
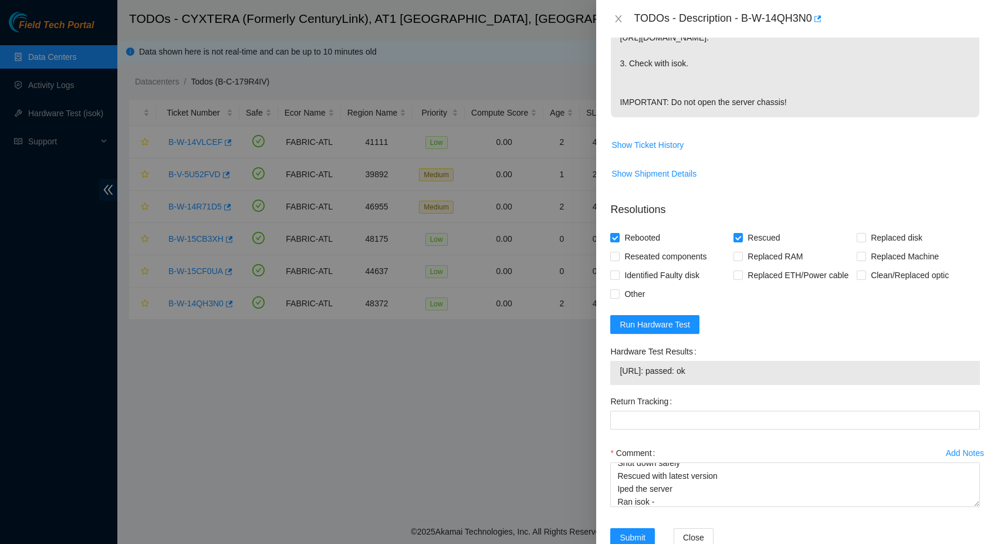
drag, startPoint x: 725, startPoint y: 391, endPoint x: 621, endPoint y: 388, distance: 103.3
click at [621, 377] on span "[URL]: passed: ok" at bounding box center [795, 370] width 351 height 13
copy span "[URL]: passed: ok"
click at [686, 507] on textarea "Shut down safely Rescued with latest version Iped the server Ran isok -" at bounding box center [795, 484] width 370 height 45
paste textarea "[URL]: passed: ok"
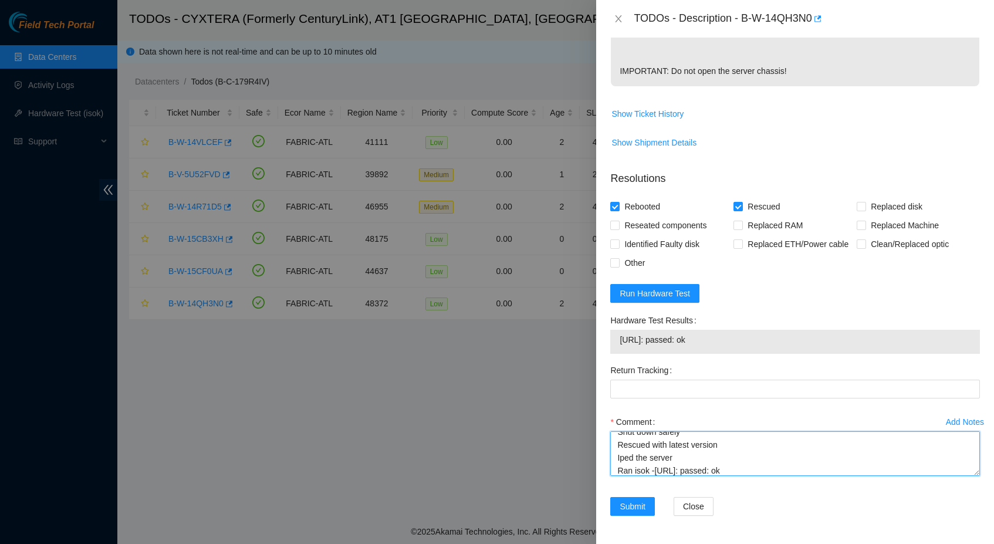
scroll to position [421, 0]
type textarea "Shut down safely Rescued with latest version Iped the server Ran isok -[URL]: p…"
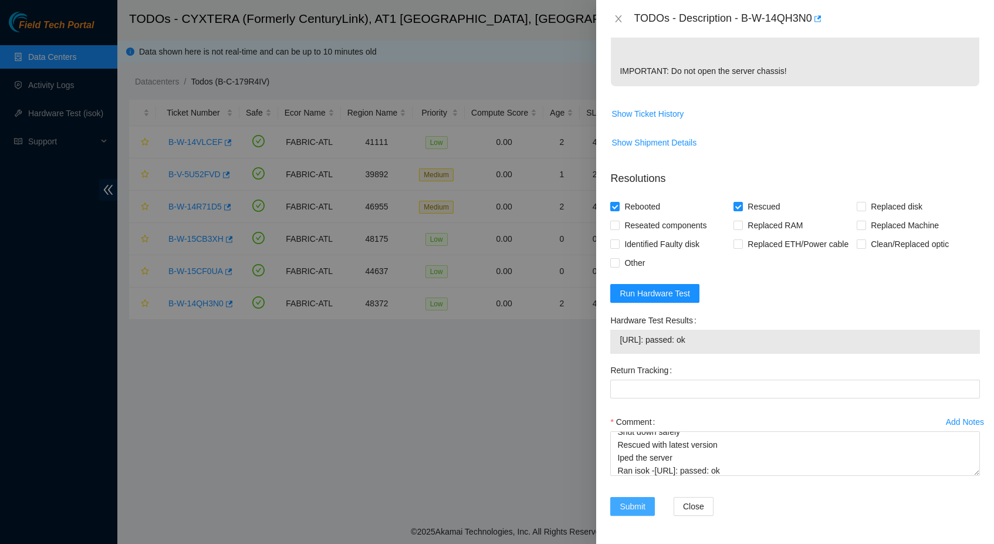
click at [627, 505] on span "Submit" at bounding box center [633, 506] width 26 height 13
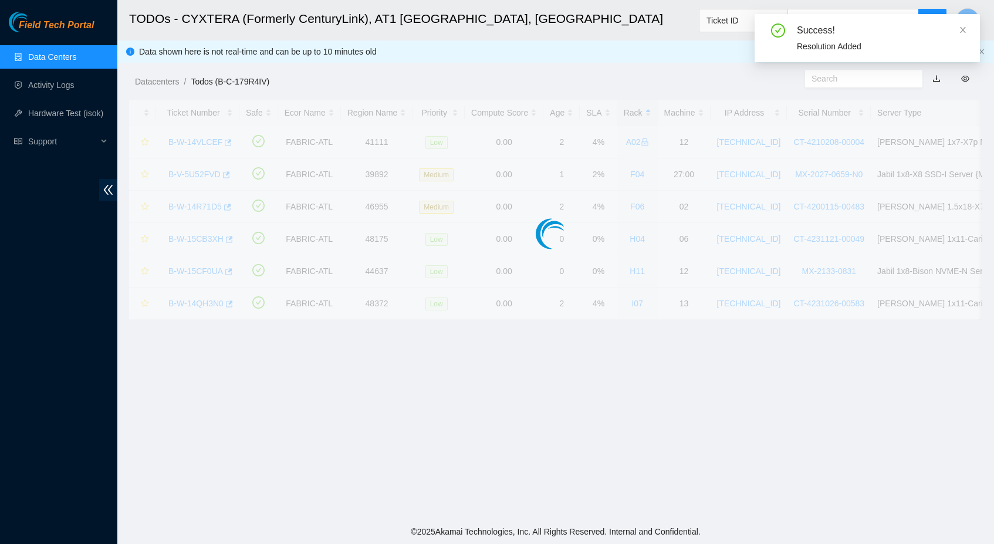
scroll to position [92, 0]
